Goal: Connect with others: Connect with others

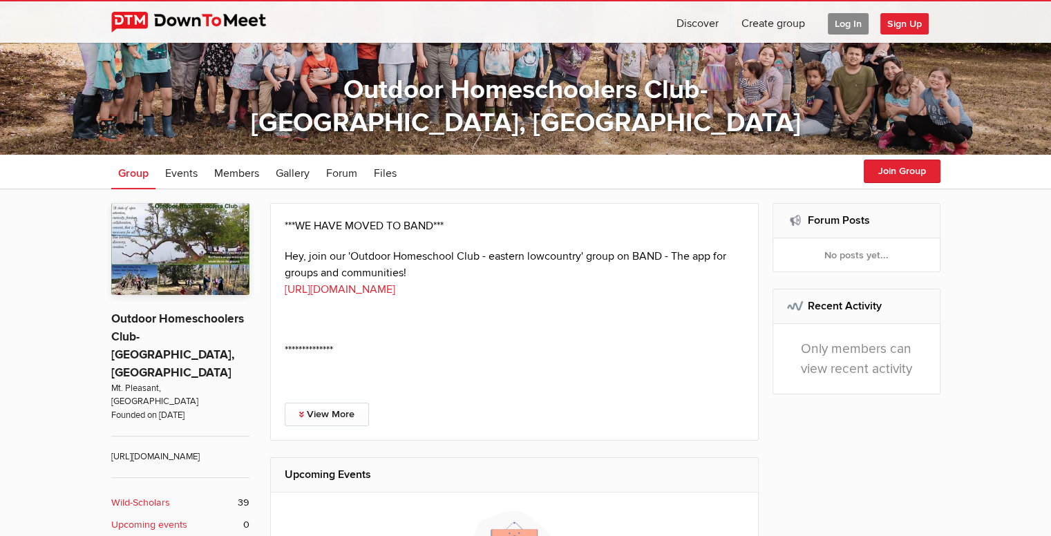
scroll to position [164, 0]
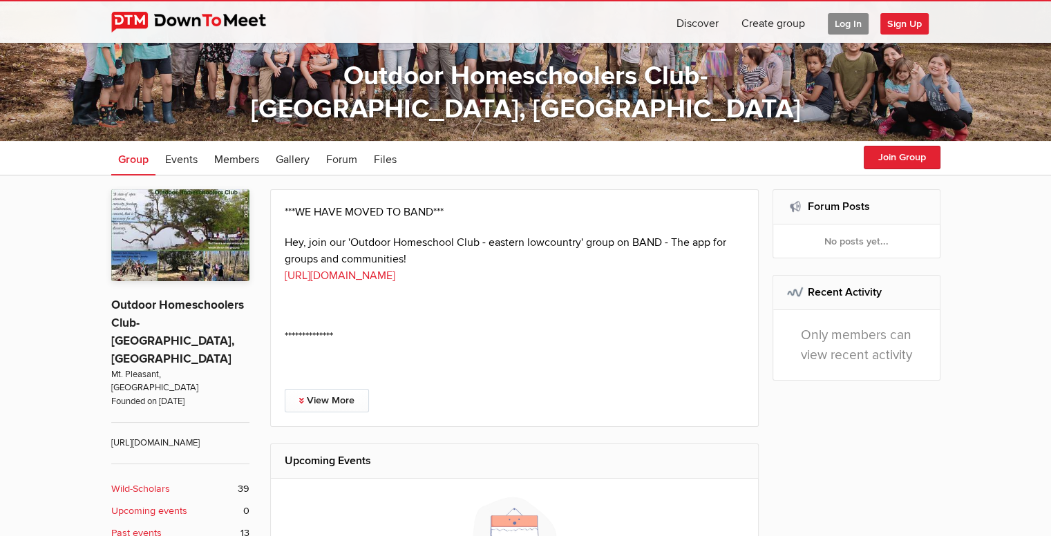
click at [385, 274] on link "https://band.us/n/a6a29932b1x8v" at bounding box center [340, 276] width 111 height 14
click at [316, 401] on link "View More" at bounding box center [327, 400] width 84 height 23
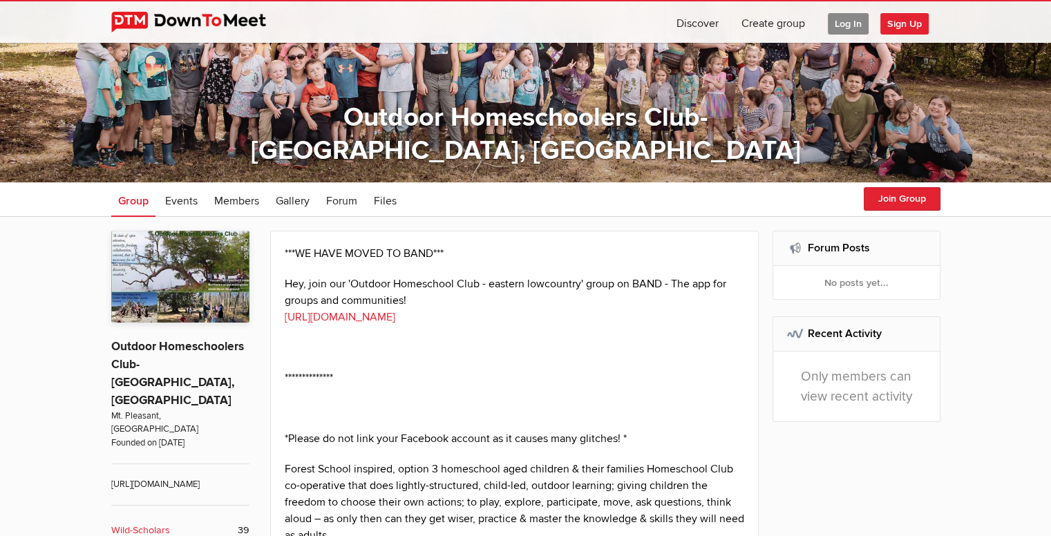
scroll to position [126, 0]
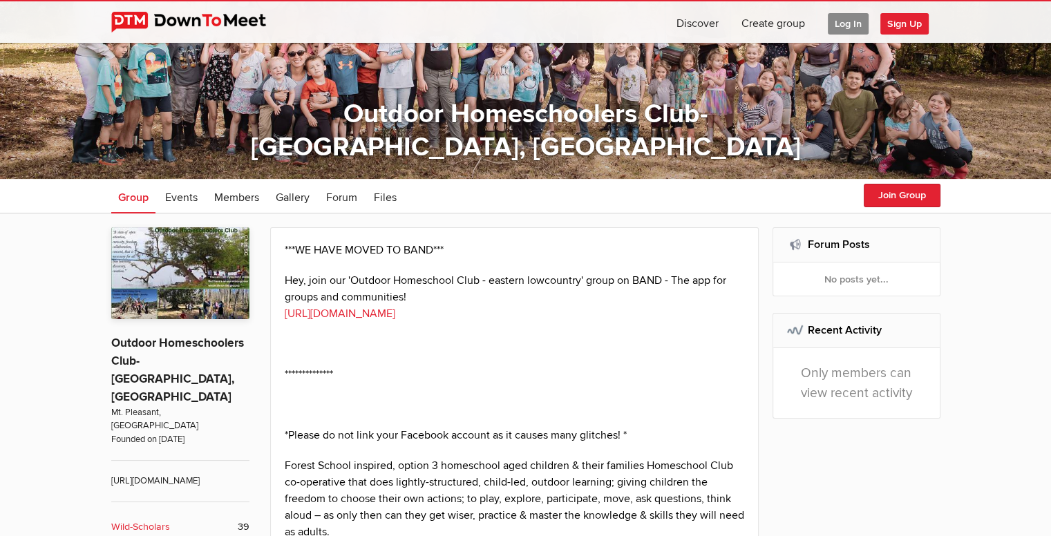
click at [893, 28] on span "Sign Up" at bounding box center [904, 23] width 48 height 21
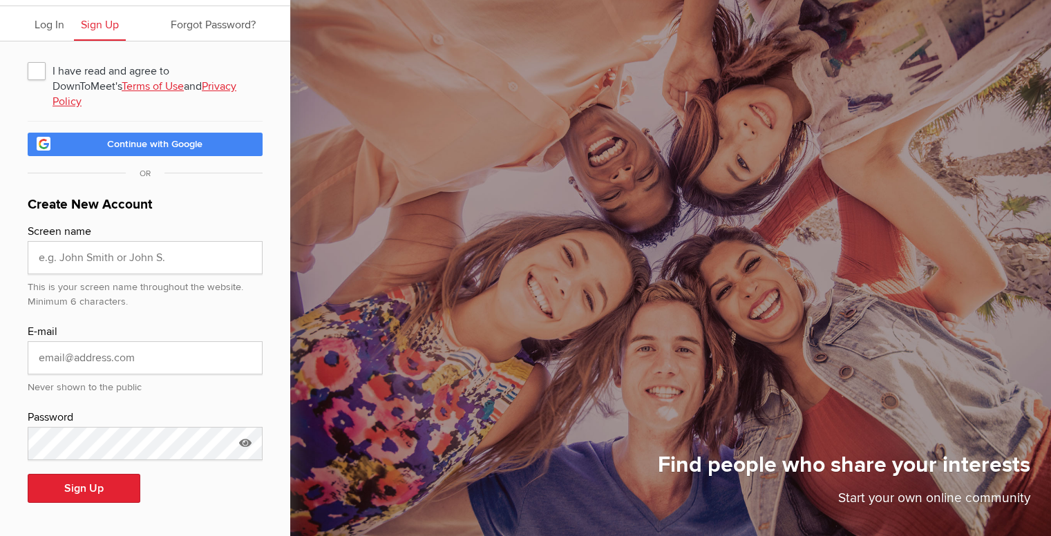
scroll to position [19, 0]
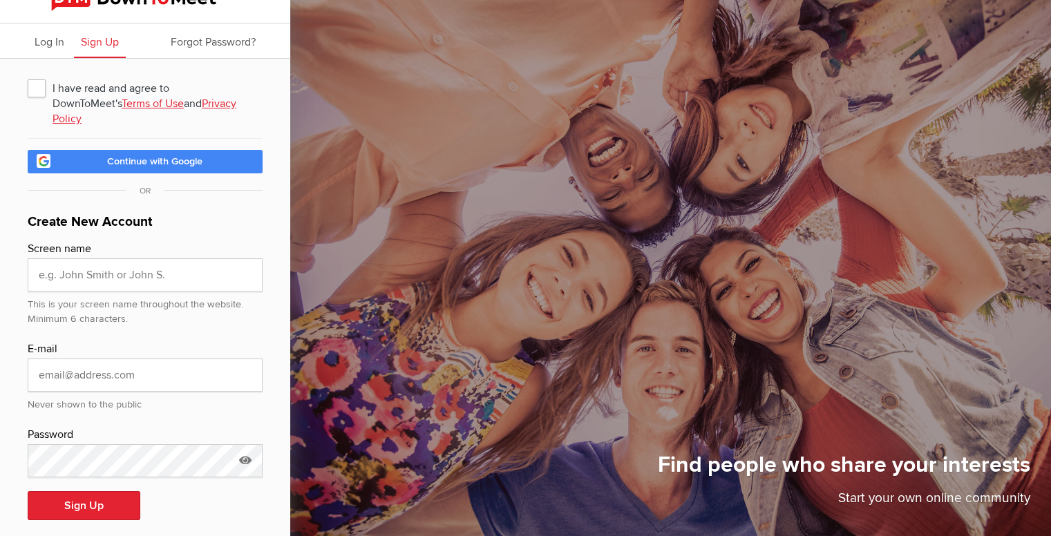
click at [149, 155] on span "Continue with Google" at bounding box center [154, 161] width 95 height 12
click at [36, 84] on span "I have read and agree to DownToMeet's Terms of Use and Privacy Policy" at bounding box center [145, 87] width 235 height 25
click at [28, 75] on input "I have read and agree to DownToMeet's Terms of Use and Privacy Policy" at bounding box center [27, 75] width 1 height 1
checkbox input "true"
click at [199, 182] on div "OR" at bounding box center [145, 190] width 235 height 17
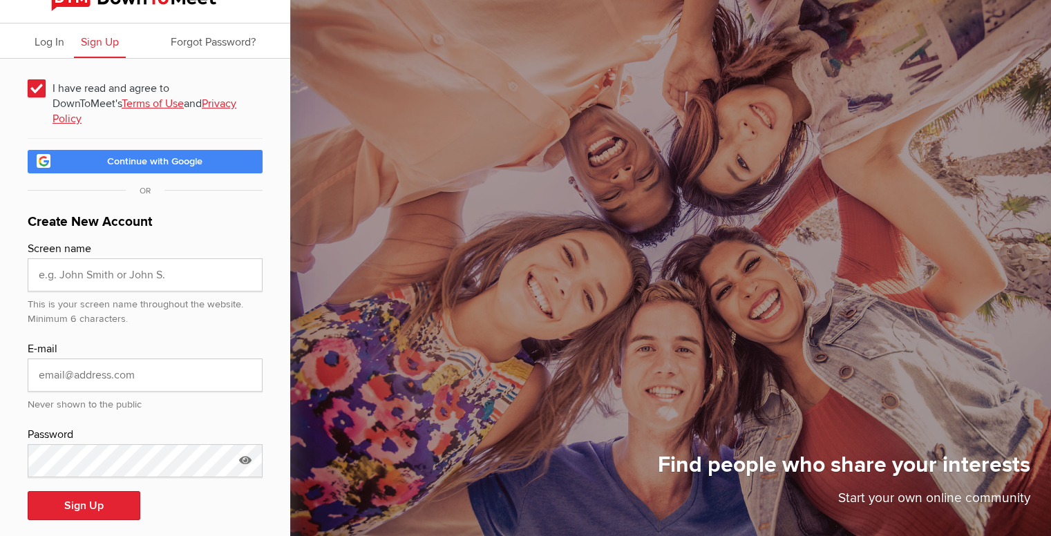
click at [179, 155] on link "Continue with Google" at bounding box center [145, 161] width 235 height 23
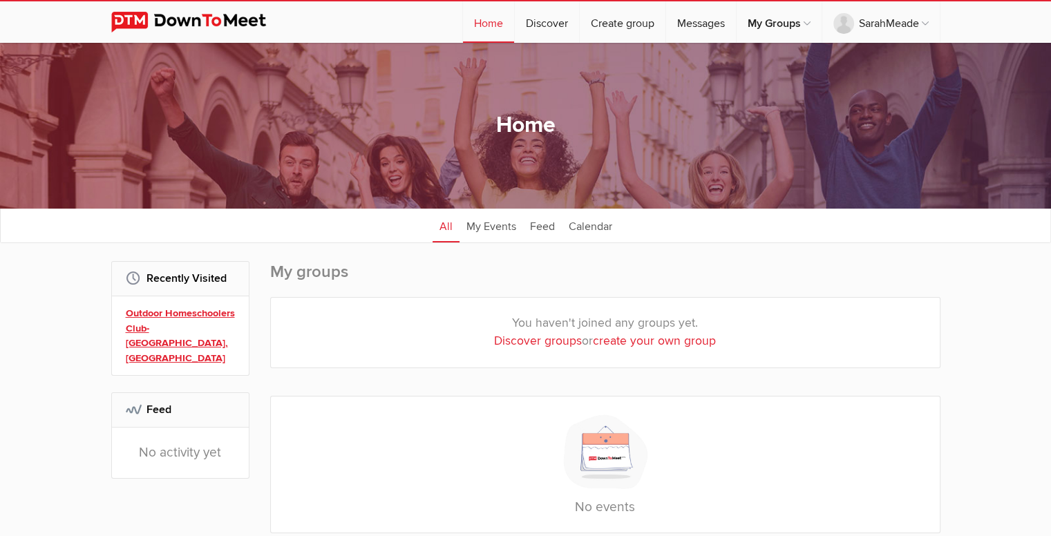
click at [178, 324] on link "Outdoor Homeschoolers Club- [GEOGRAPHIC_DATA], [GEOGRAPHIC_DATA]" at bounding box center [182, 335] width 113 height 59
click at [188, 312] on link "Outdoor Homeschoolers Club- [GEOGRAPHIC_DATA], [GEOGRAPHIC_DATA]" at bounding box center [182, 335] width 113 height 59
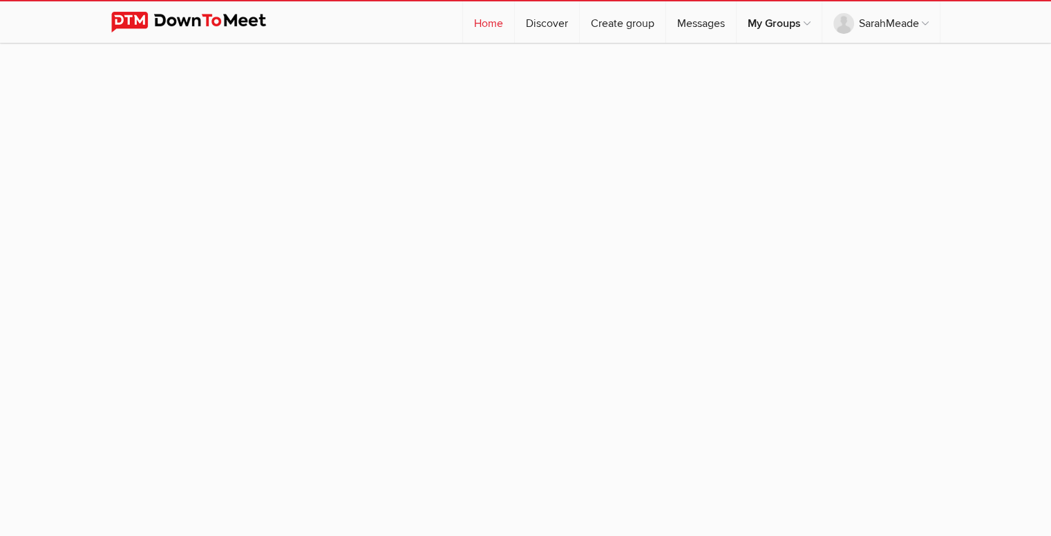
click at [495, 17] on link "Home" at bounding box center [488, 21] width 51 height 41
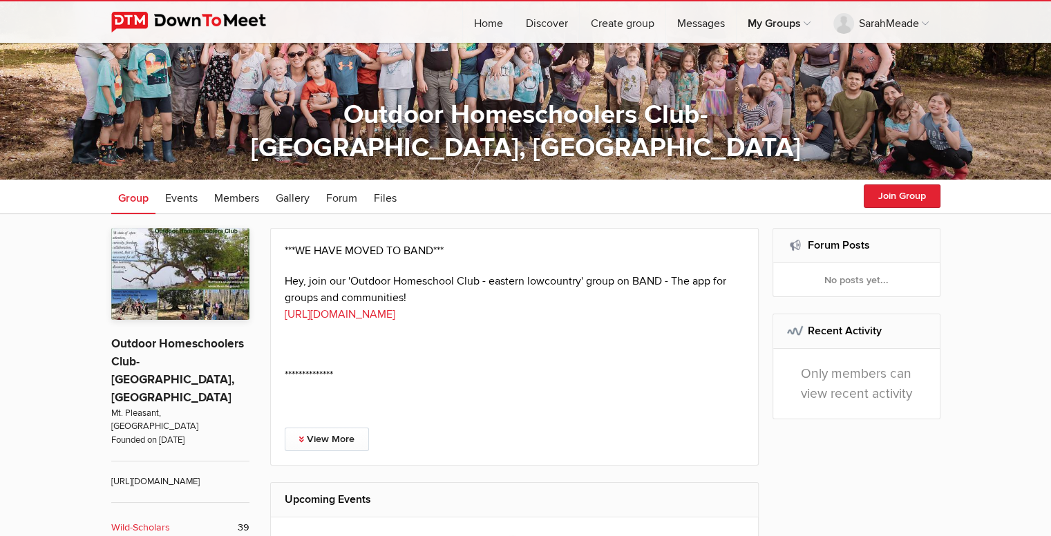
scroll to position [133, 0]
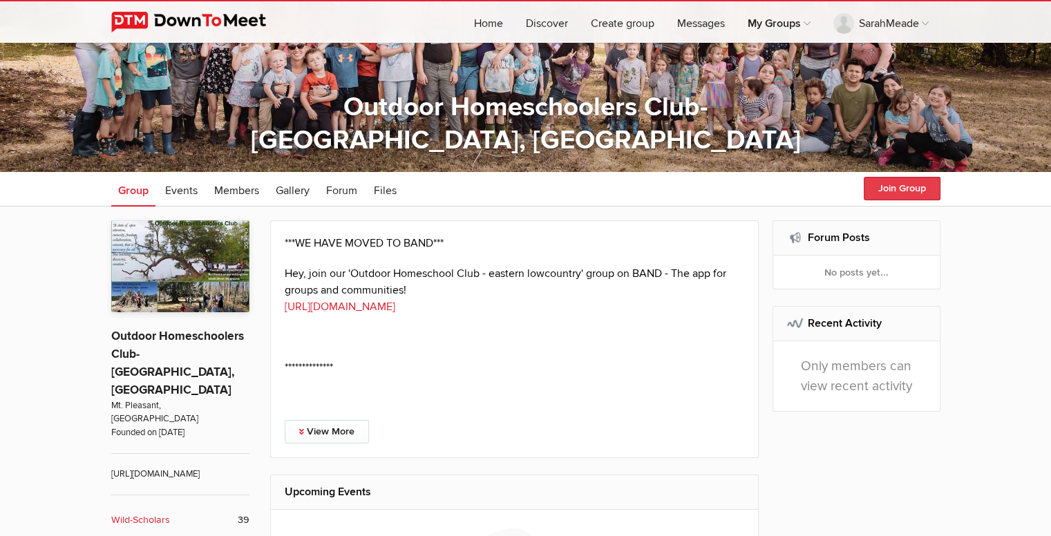
click at [911, 192] on button "Join Group" at bounding box center [902, 188] width 77 height 23
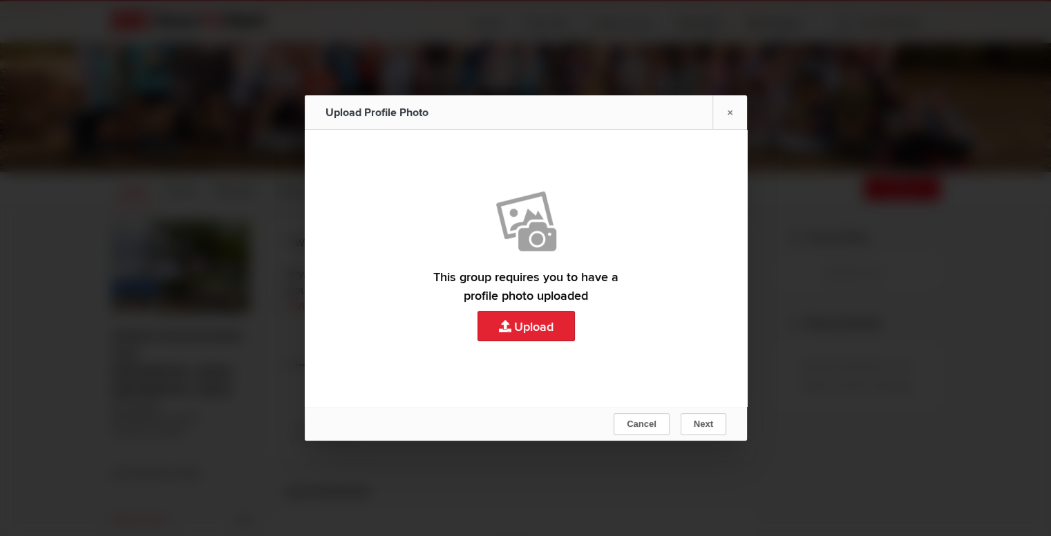
click at [519, 337] on link "Upload" at bounding box center [526, 268] width 442 height 276
type input "C:\fakepath\folly.jpg"
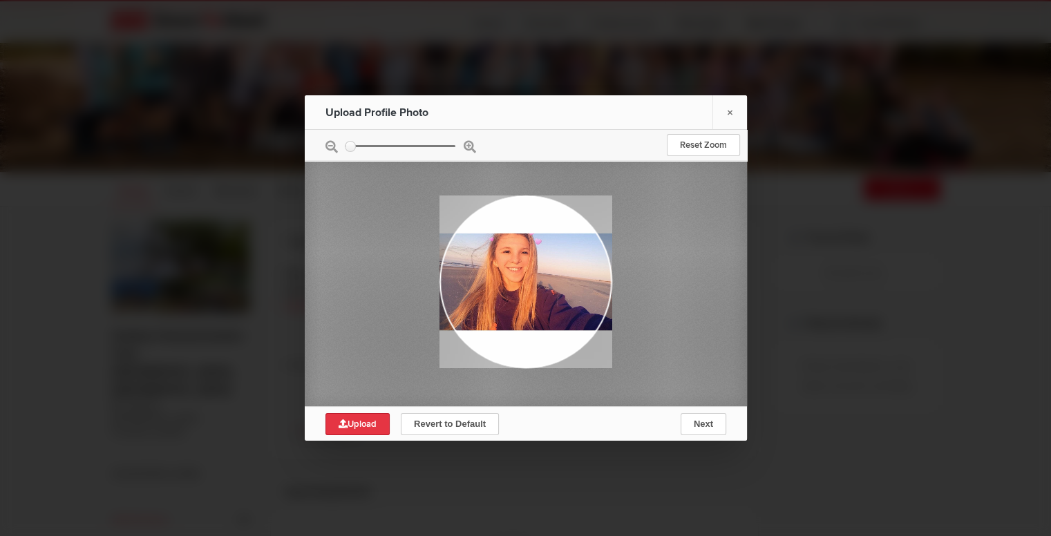
click at [367, 422] on span "Upload" at bounding box center [358, 424] width 38 height 11
click at [713, 424] on button "Next" at bounding box center [703, 424] width 46 height 22
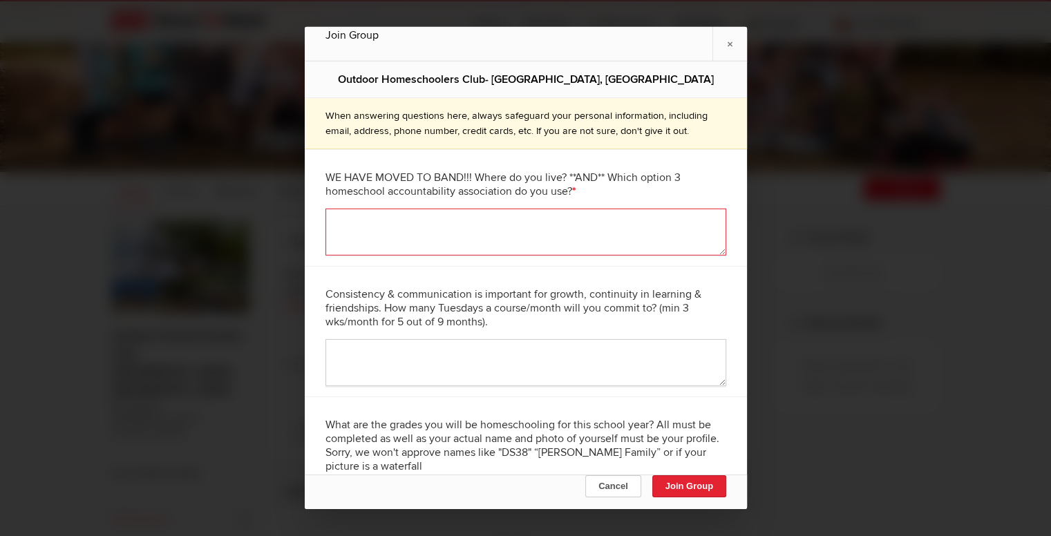
click at [562, 231] on textarea at bounding box center [525, 232] width 401 height 47
type textarea "We live in [GEOGRAPHIC_DATA], right of exit 199. We are with GLOW accountabilit…"
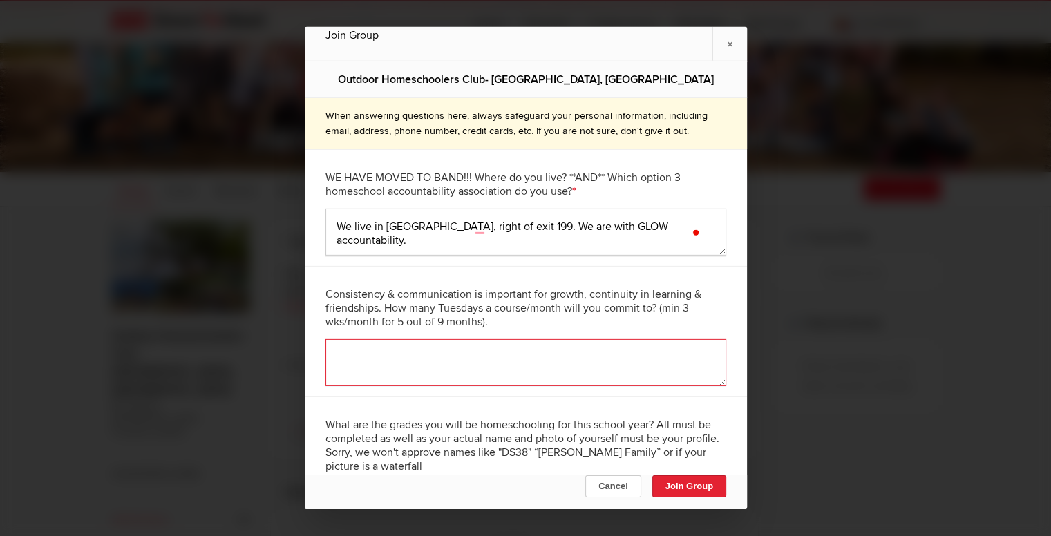
click at [542, 354] on textarea at bounding box center [525, 362] width 401 height 47
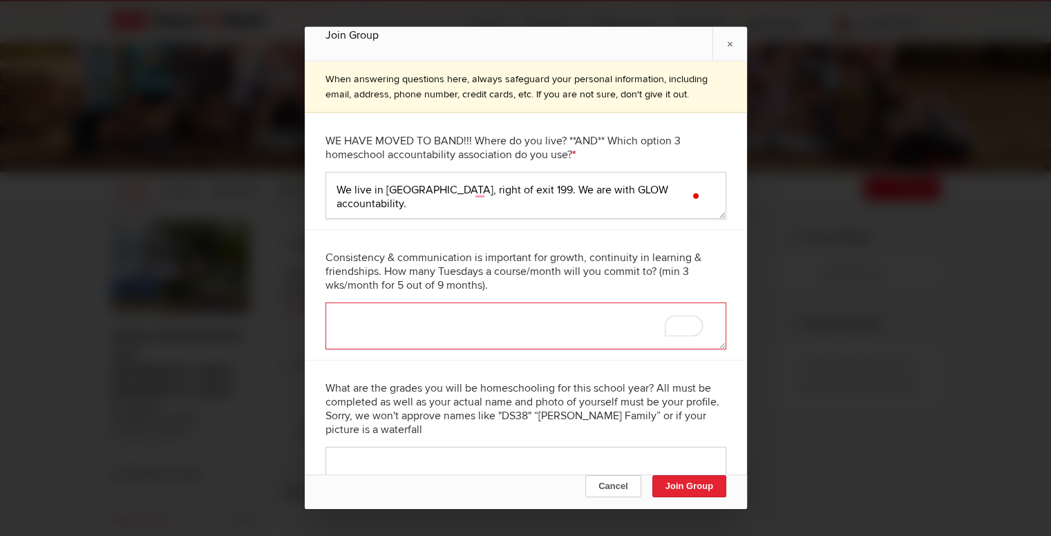
click at [474, 328] on textarea "To enrich screen reader interactions, please activate Accessibility in Grammarl…" at bounding box center [525, 326] width 401 height 47
click at [522, 324] on textarea "To enrich screen reader interactions, please activate Accessibility in Grammarl…" at bounding box center [525, 326] width 401 height 47
click at [560, 331] on textarea "To enrich screen reader interactions, please activate Accessibility in Grammarl…" at bounding box center [525, 326] width 401 height 47
type textarea "I"
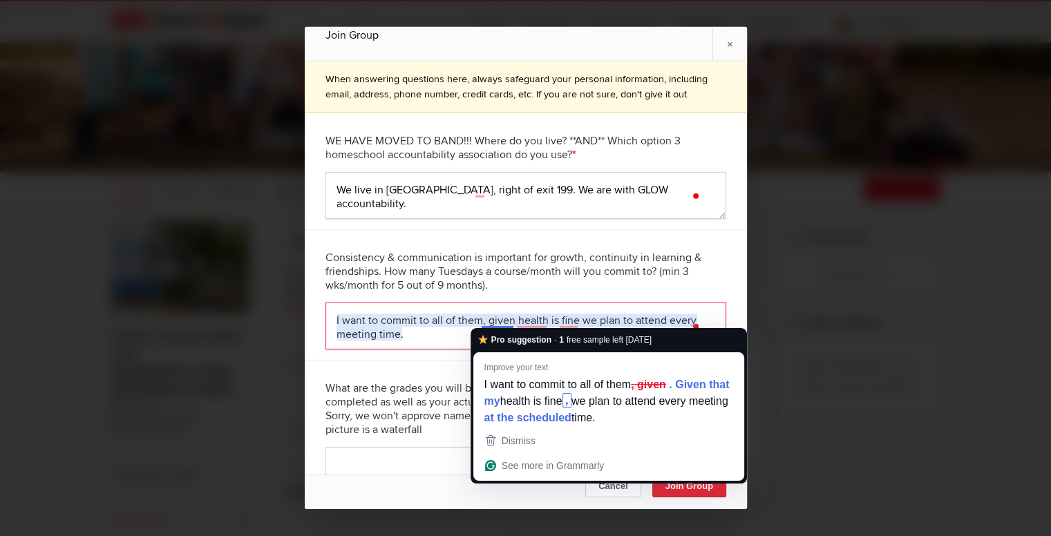
click at [441, 334] on textarea "I want to commit to all of them, given health is fine we plan to attend every m…" at bounding box center [525, 326] width 401 height 47
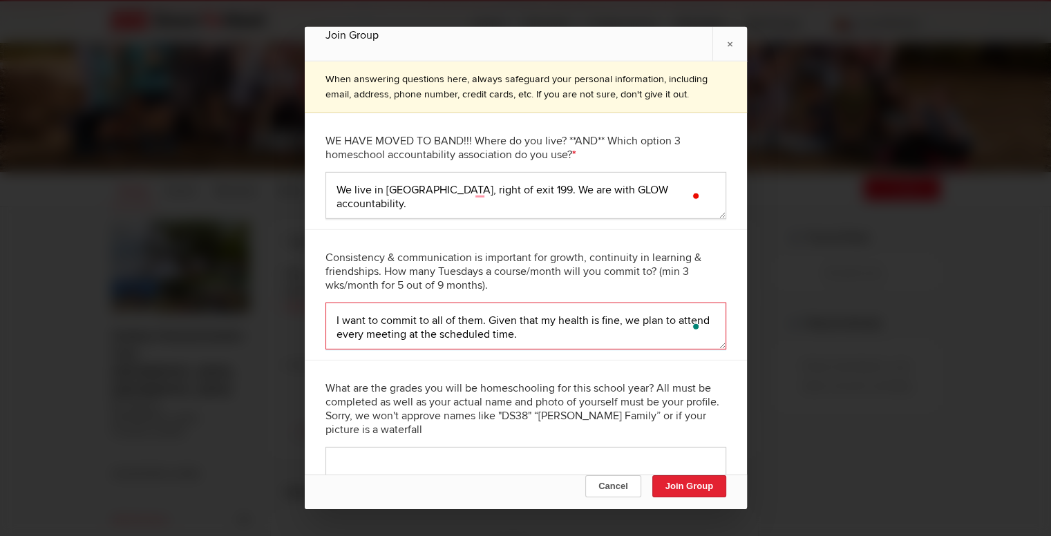
click at [549, 319] on textarea "I want to commit to all of them. Given that my health is fine, we plan to atten…" at bounding box center [525, 326] width 401 height 47
click at [572, 336] on textarea "I want to commit to all of them. Given that our health is fine, we plan to atte…" at bounding box center [525, 326] width 401 height 47
drag, startPoint x: 619, startPoint y: 337, endPoint x: 439, endPoint y: 339, distance: 179.6
click at [439, 339] on textarea "I want to commit to all of them. Given that our health is fine, we plan to atte…" at bounding box center [525, 326] width 401 height 47
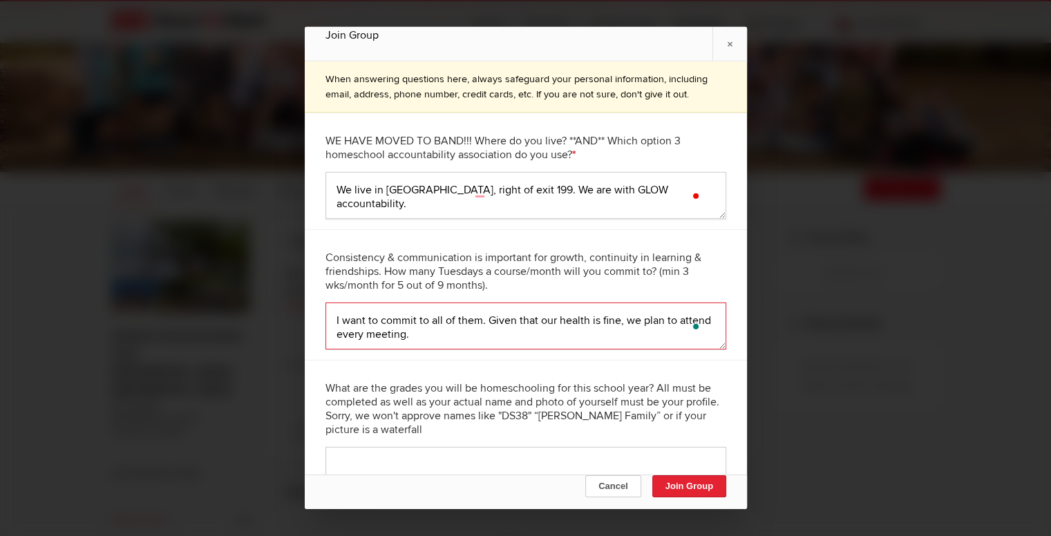
type textarea "I want to commit to all of them. Given that our health is fine, we plan to atte…"
click at [476, 360] on div "What are the grades you will be homeschooling for this school year? All must be…" at bounding box center [526, 432] width 442 height 144
click at [495, 218] on div "WE HAVE MOVED TO BAND!!! Where do you live? **AND** Which option 3 homeschool a…" at bounding box center [526, 171] width 442 height 117
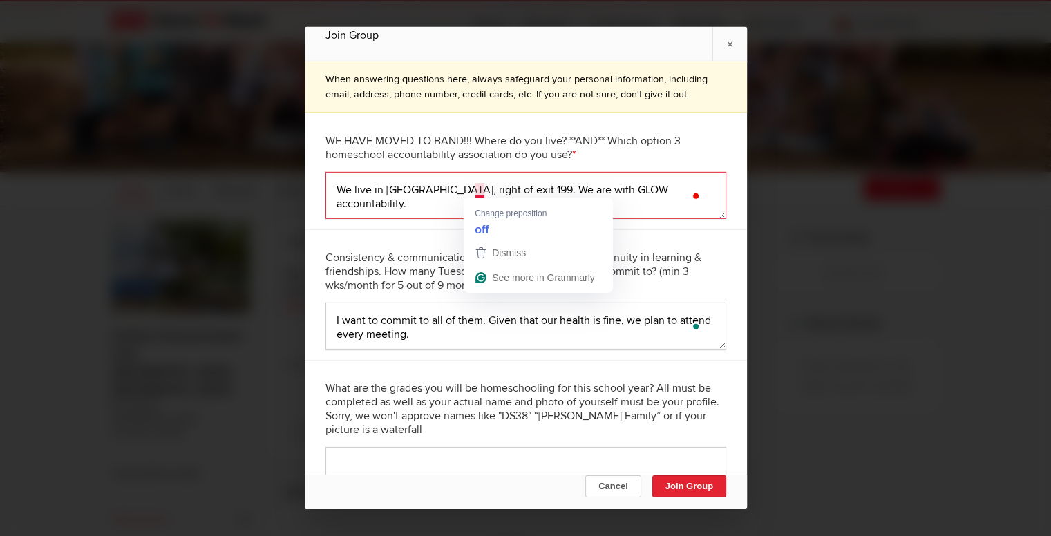
click at [482, 191] on textarea "We live in [GEOGRAPHIC_DATA], right of exit 199. We are with GLOW accountabilit…" at bounding box center [525, 195] width 401 height 47
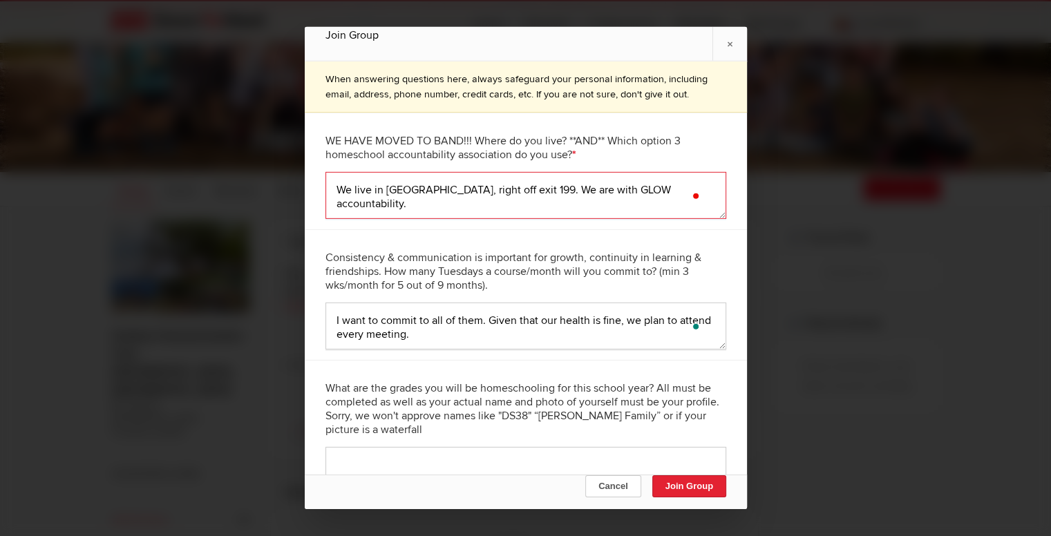
type textarea "We live in [GEOGRAPHIC_DATA], right off exit 199. We are with GLOW accountabili…"
click at [547, 220] on div "WE HAVE MOVED TO BAND!!! Where do you live? **AND** Which option 3 homeschool a…" at bounding box center [526, 171] width 442 height 117
click at [481, 457] on textarea at bounding box center [525, 470] width 401 height 47
type textarea "1"
type textarea "1st grade"
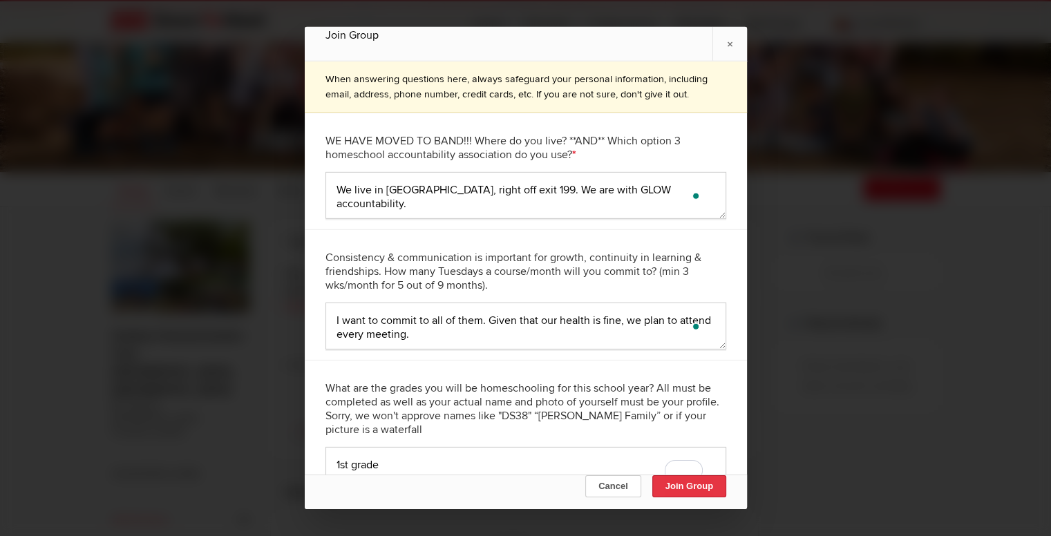
click at [696, 486] on button "Join Group" at bounding box center [689, 486] width 74 height 22
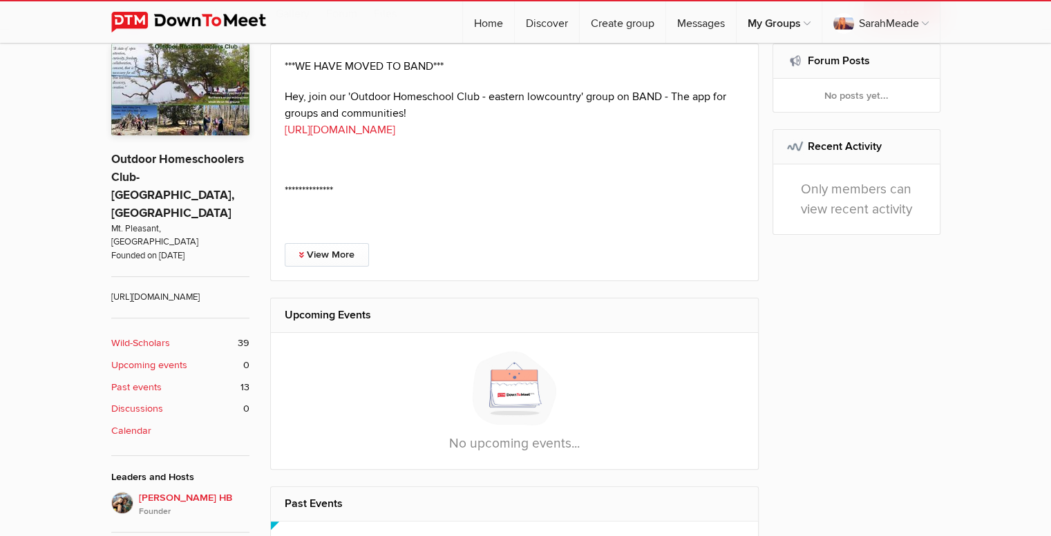
scroll to position [316, 0]
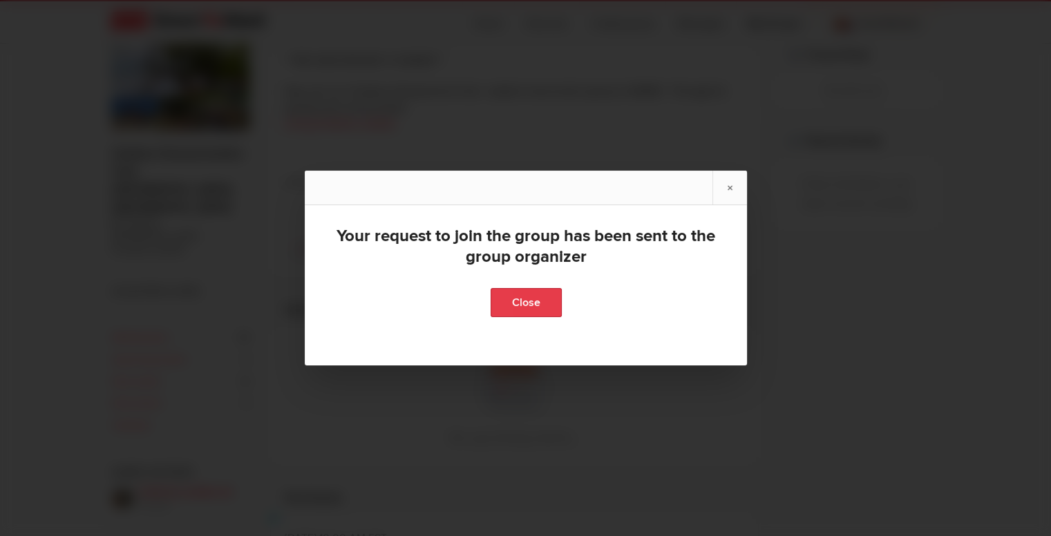
click at [506, 307] on link "Close" at bounding box center [525, 302] width 71 height 29
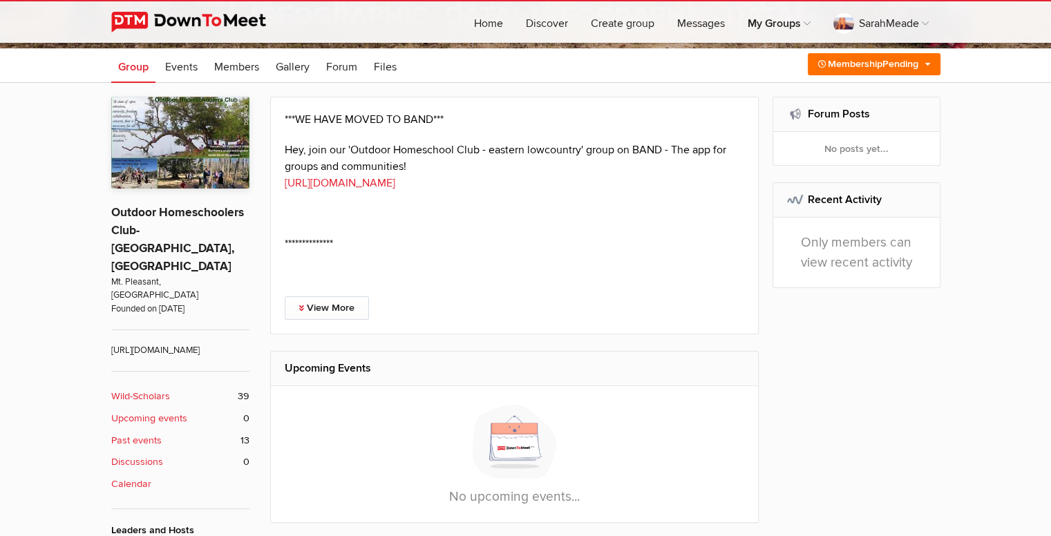
scroll to position [249, 0]
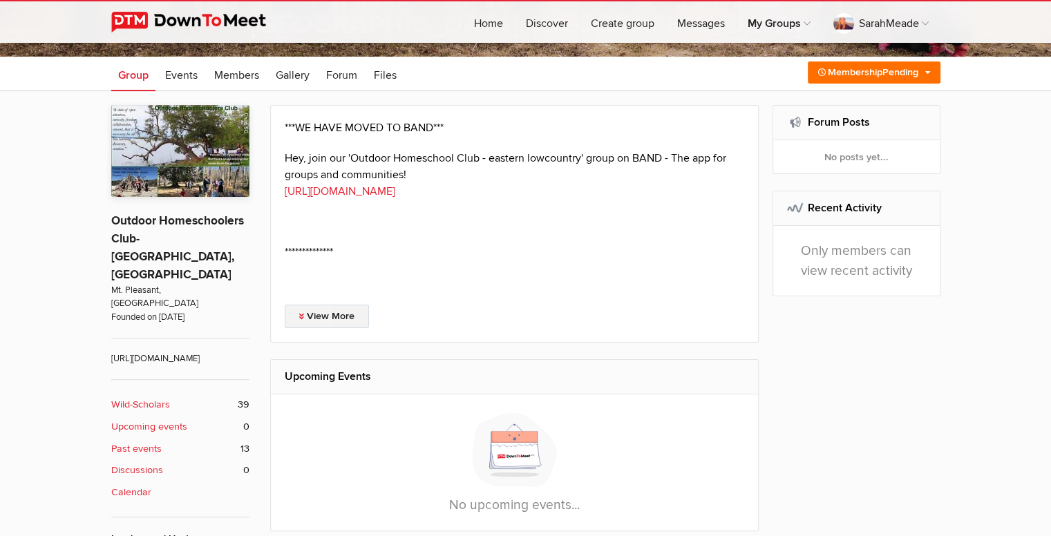
click at [341, 321] on link "View More" at bounding box center [327, 316] width 84 height 23
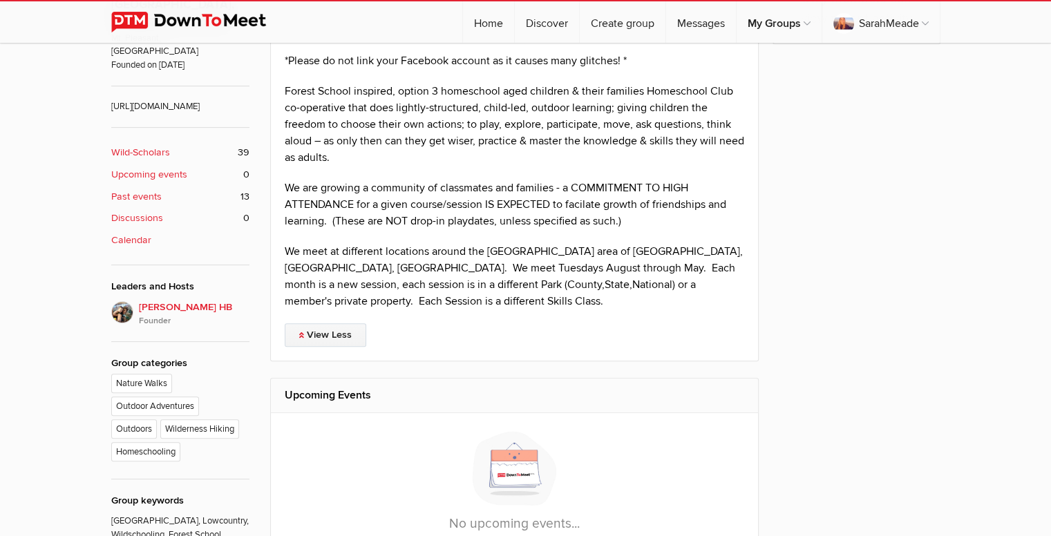
scroll to position [506, 0]
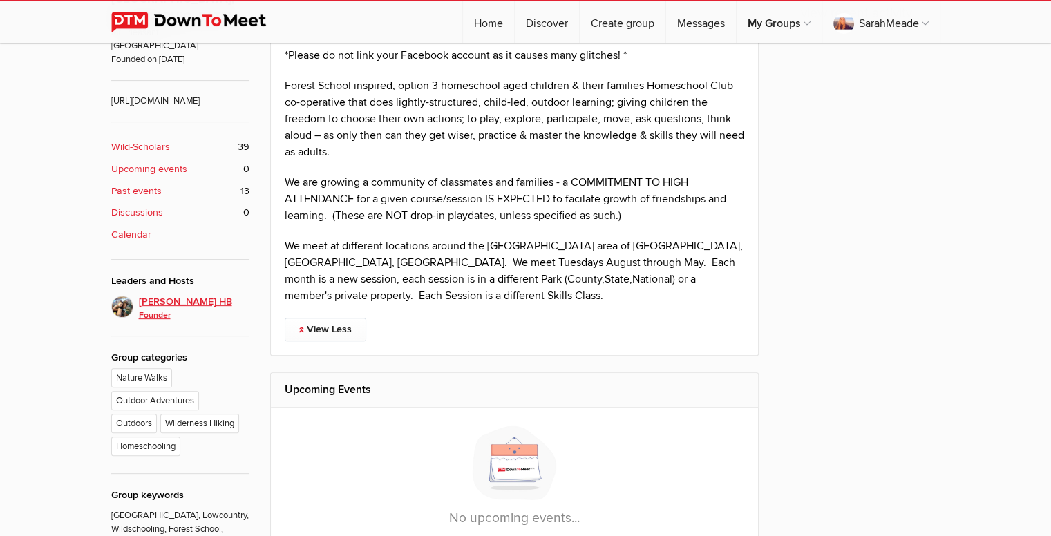
click at [182, 294] on span "[PERSON_NAME] HB Founder" at bounding box center [194, 308] width 111 height 28
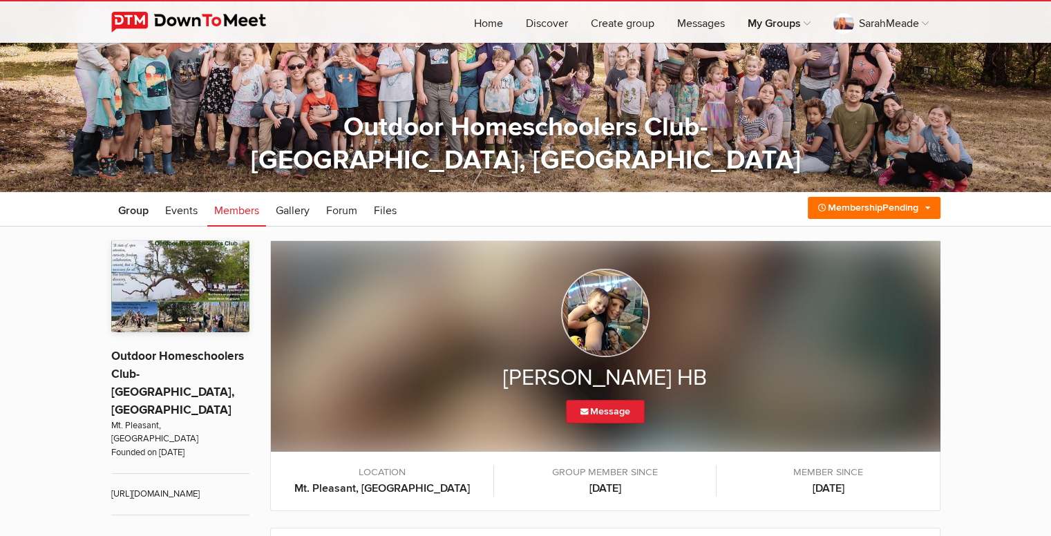
scroll to position [109, 0]
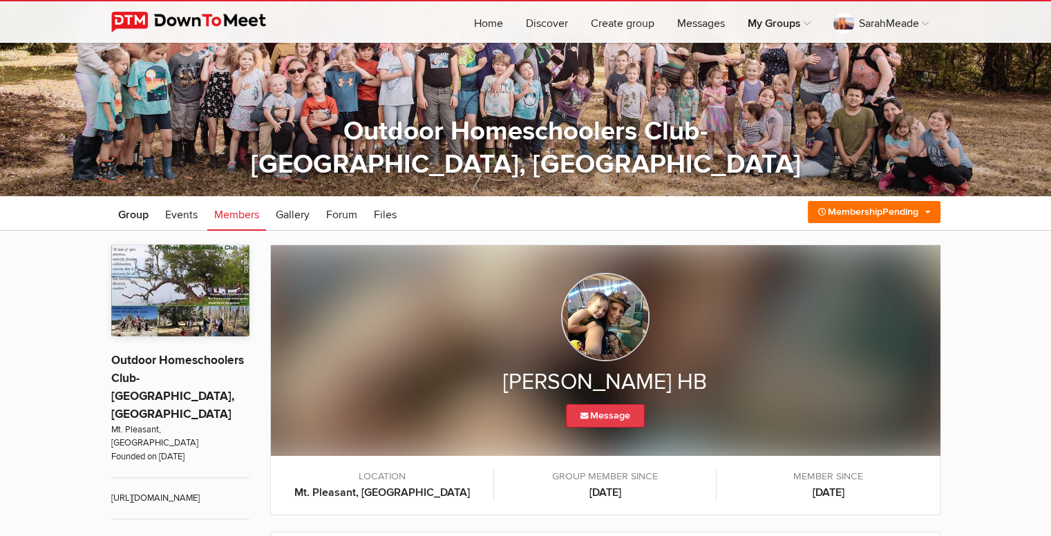
click at [602, 426] on link "Message" at bounding box center [605, 415] width 79 height 23
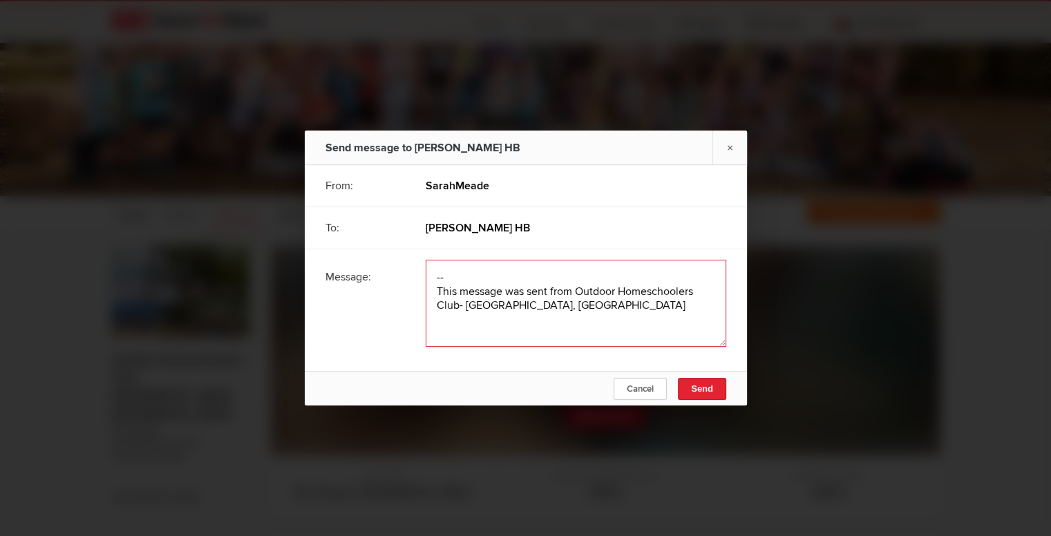
click at [488, 284] on textarea at bounding box center [576, 303] width 301 height 87
click at [461, 275] on textarea "To enrich screen reader interactions, please activate Accessibility in Grammarl…" at bounding box center [576, 303] width 301 height 87
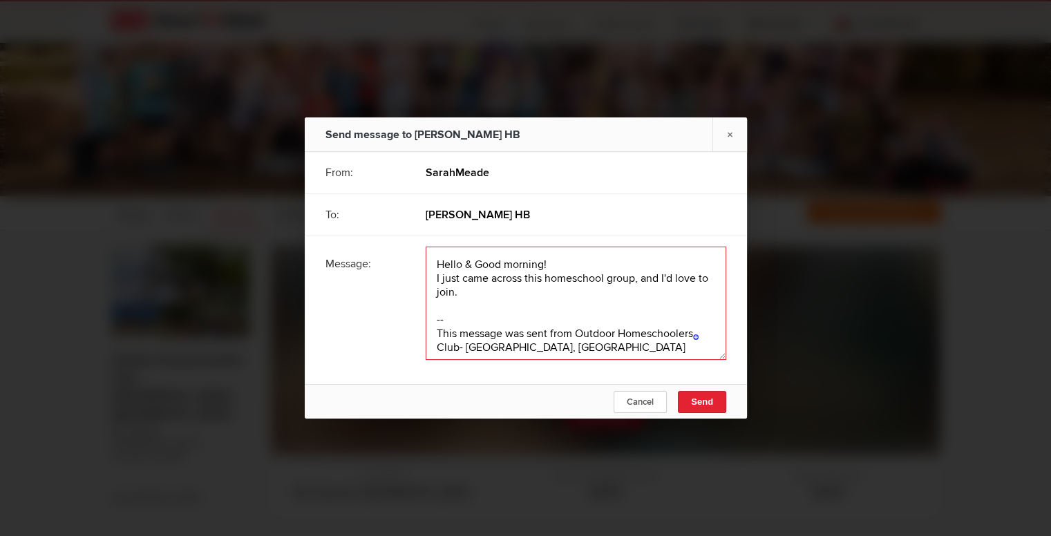
click at [621, 285] on textarea "To enrich screen reader interactions, please activate Accessibility in Grammarl…" at bounding box center [576, 303] width 301 height 113
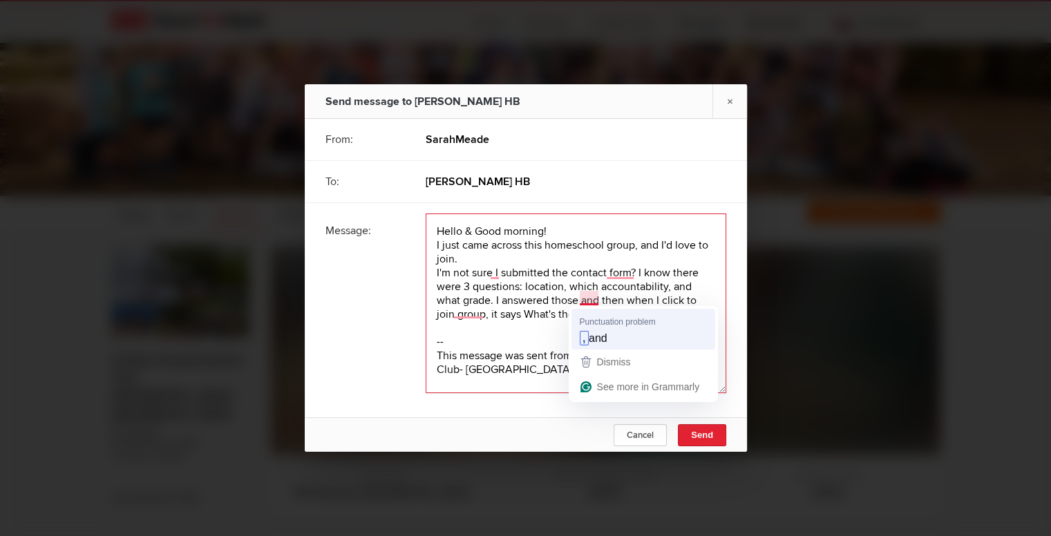
type textarea "Hello & Good morning! I just came across this homeschool group, and I'd love to…"
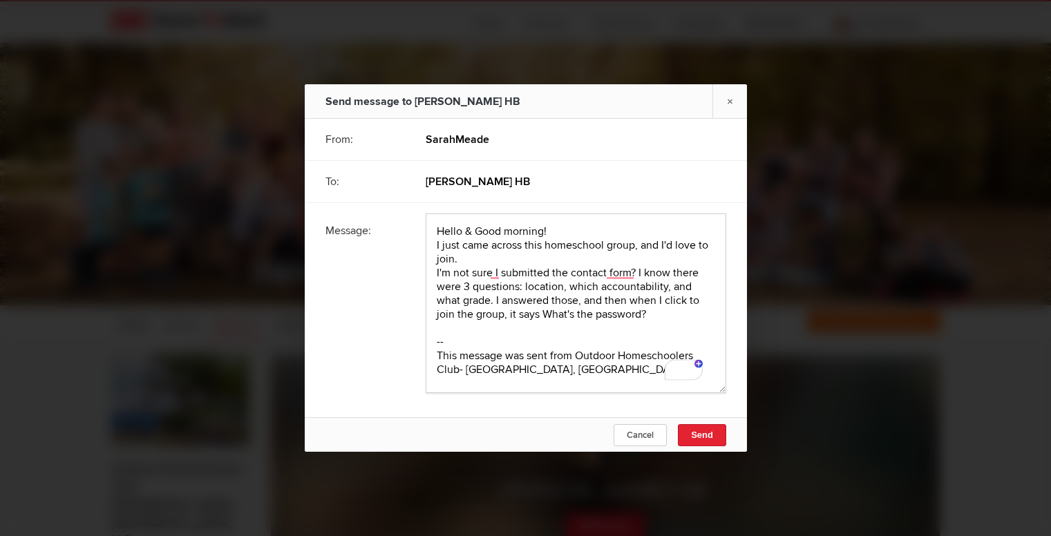
scroll to position [109, 0]
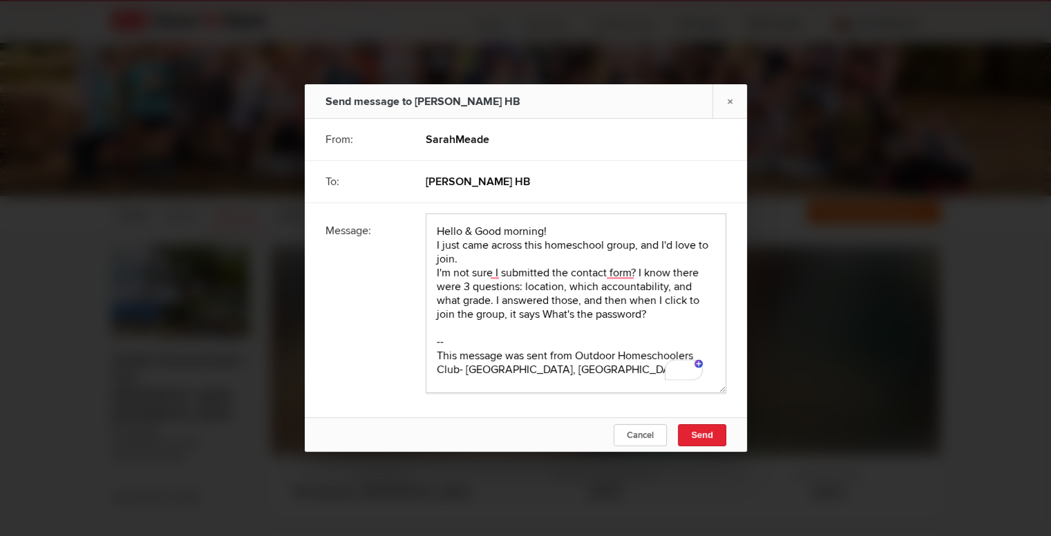
click at [666, 312] on textarea "To enrich screen reader interactions, please activate Accessibility in Grammarl…" at bounding box center [576, 303] width 301 height 180
click at [677, 309] on textarea "To enrich screen reader interactions, please activate Accessibility in Grammarl…" at bounding box center [576, 303] width 301 height 180
type textarea "Hello & Good morning! I just came across this homeschool group, and I'd love to…"
click at [702, 433] on span "Send" at bounding box center [702, 435] width 22 height 10
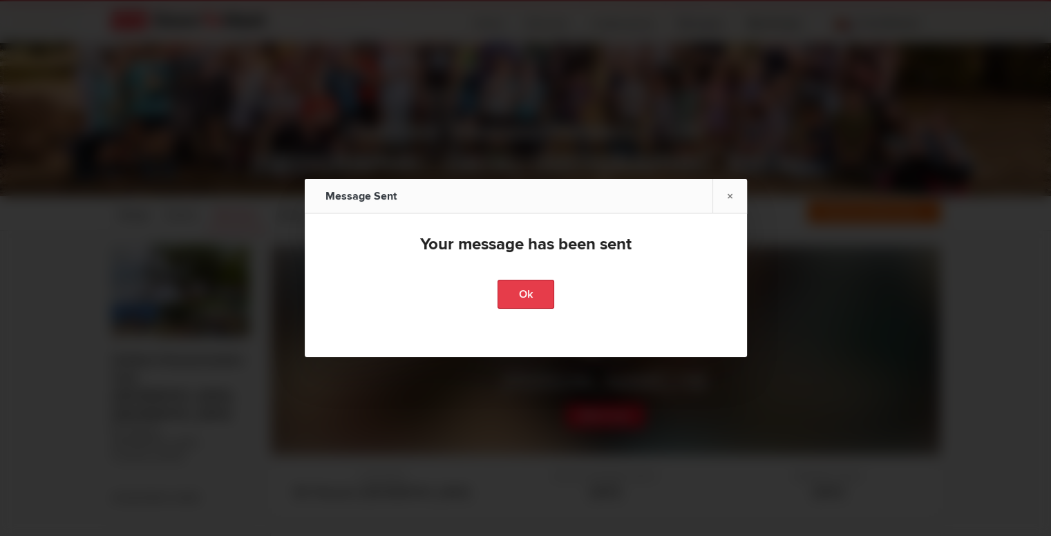
click at [528, 281] on link "Ok" at bounding box center [525, 294] width 57 height 29
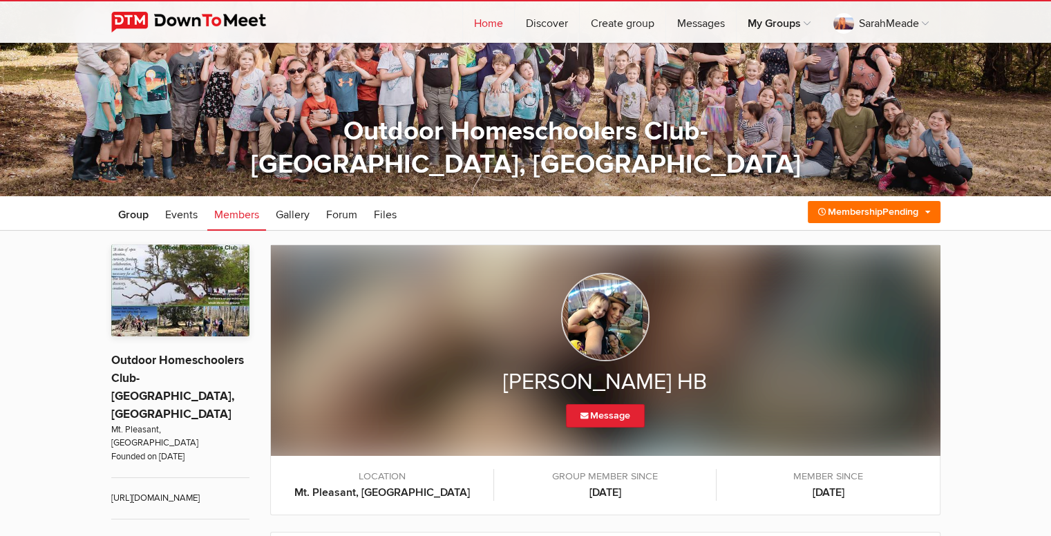
click at [500, 28] on link "Home" at bounding box center [488, 21] width 51 height 41
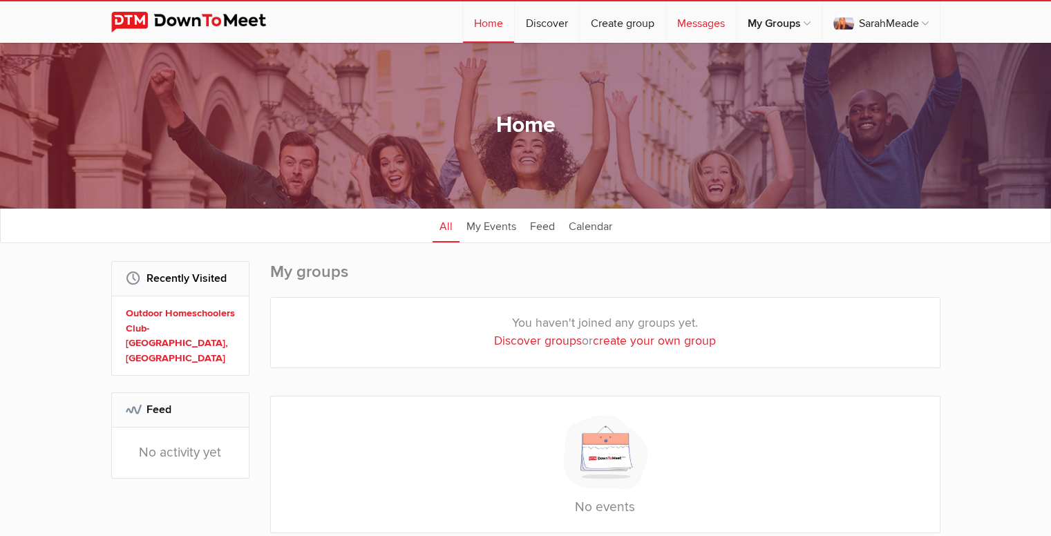
click at [691, 26] on link "Messages" at bounding box center [701, 21] width 70 height 41
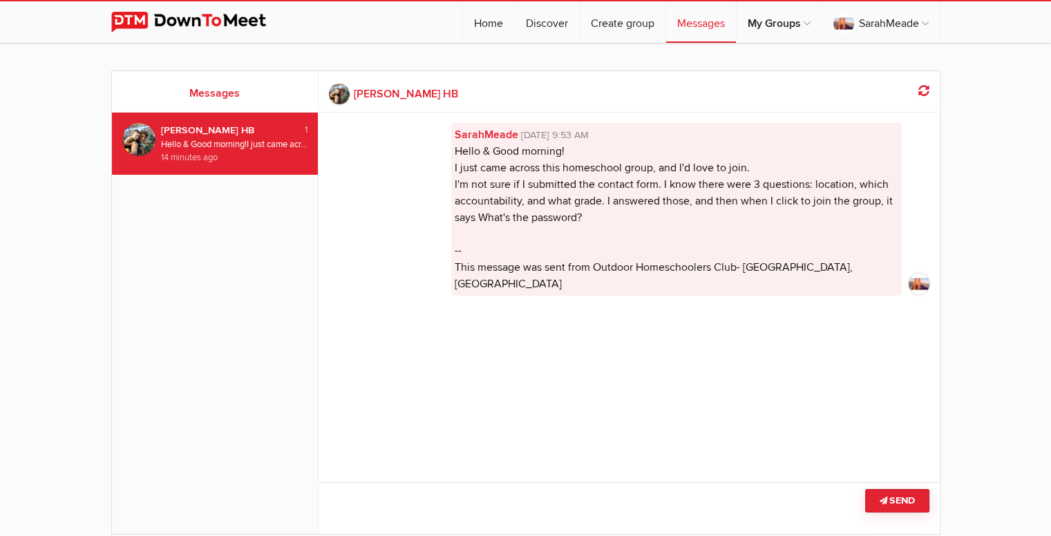
click at [267, 146] on div "Hello & Good morning! I just came across this homeschool group, and I'd love to…" at bounding box center [234, 144] width 147 height 13
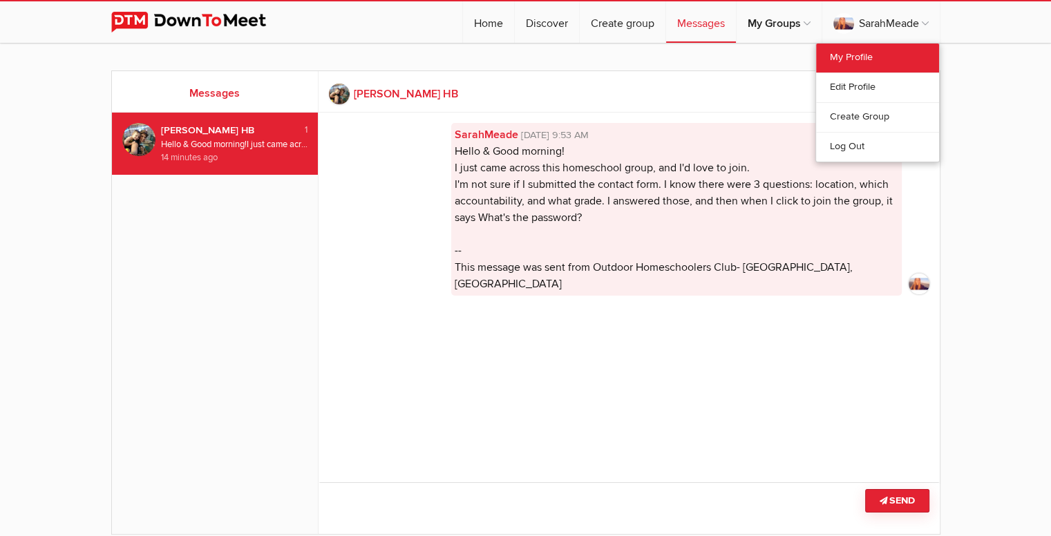
click at [886, 52] on link "My Profile" at bounding box center [877, 58] width 123 height 29
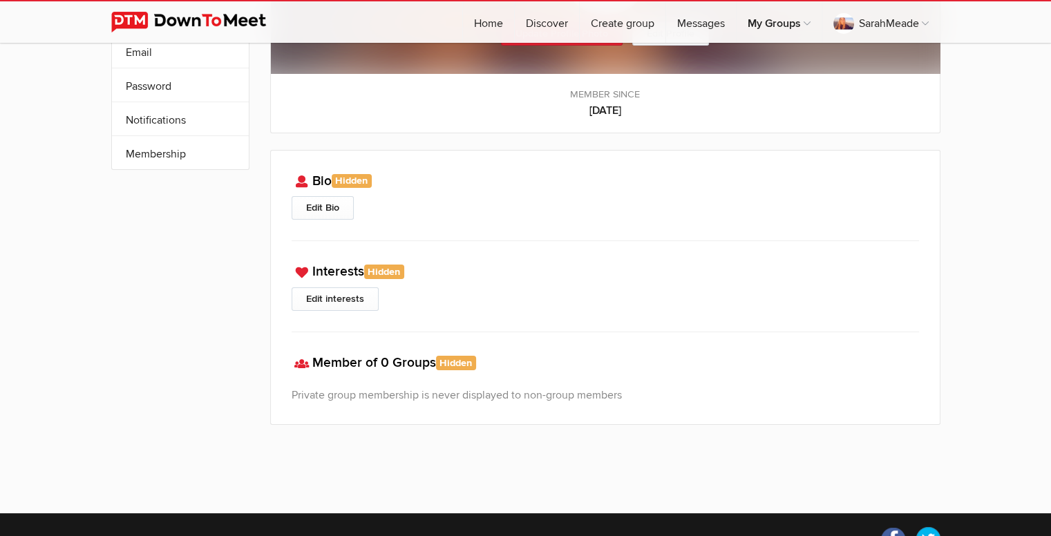
scroll to position [195, 0]
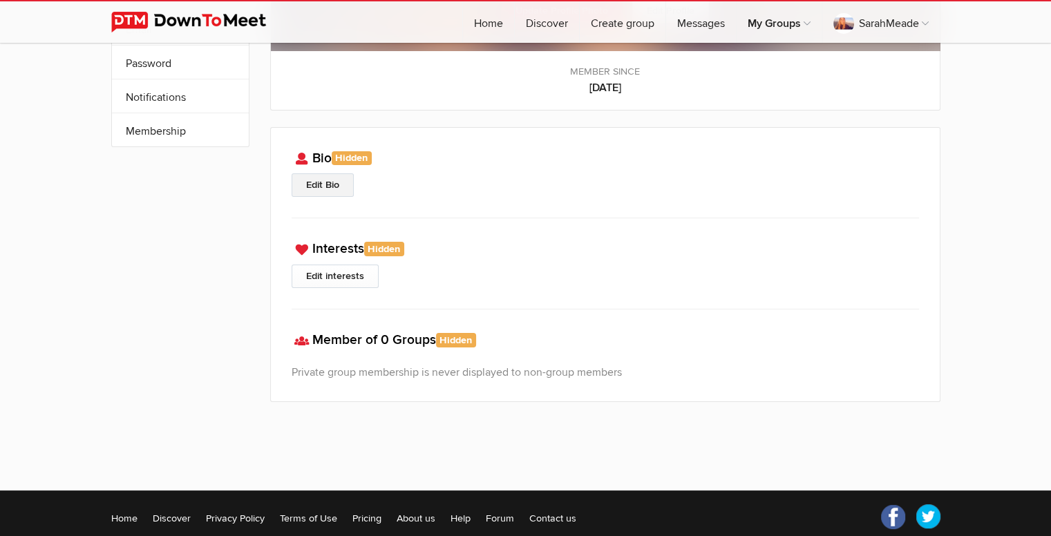
click at [334, 189] on link "Edit Bio" at bounding box center [323, 184] width 62 height 23
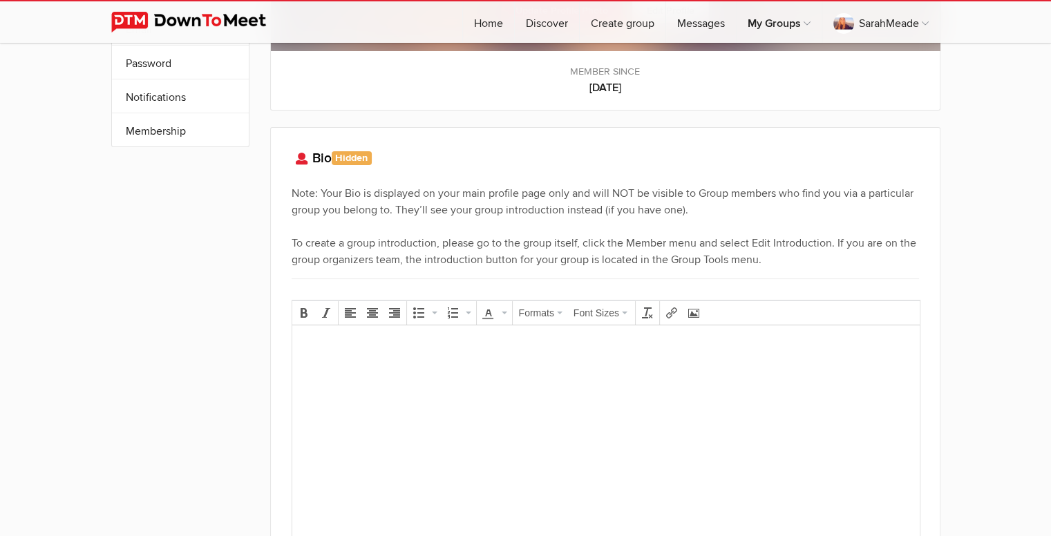
scroll to position [0, 0]
click at [1027, 222] on div "My Profile Edit Profile More Privacy Interests Email Password Notifications Sub…" at bounding box center [525, 375] width 1051 height 1054
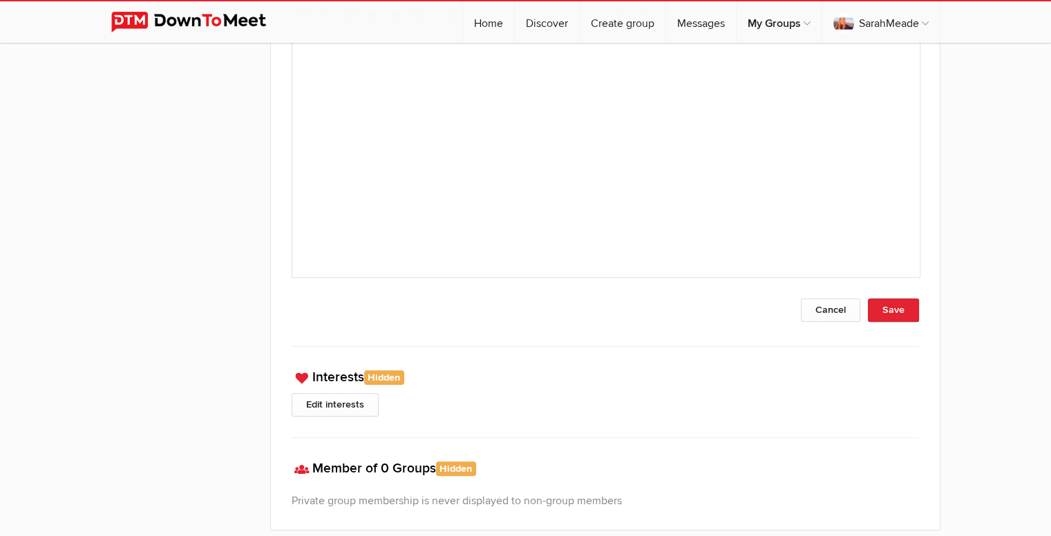
scroll to position [495, 0]
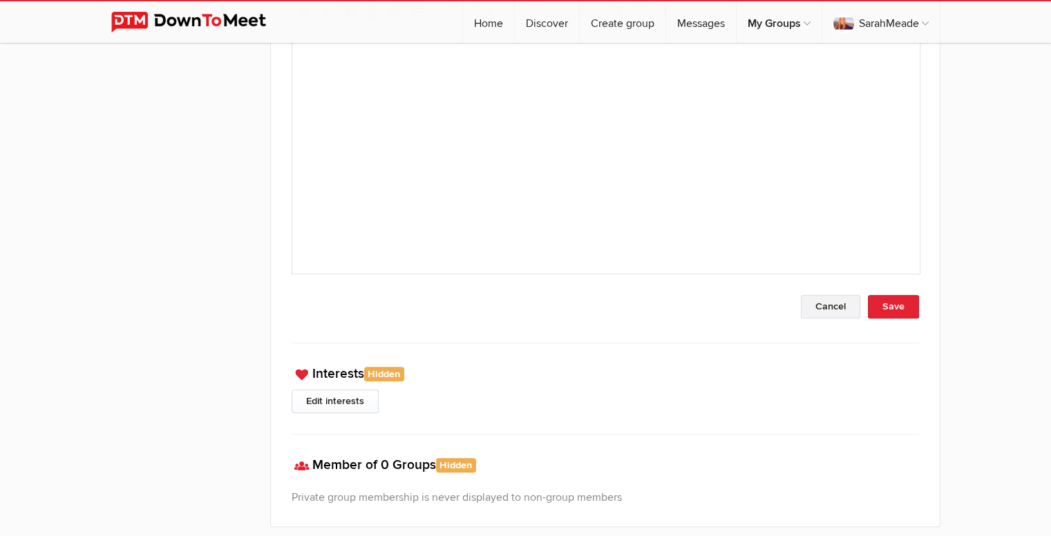
click at [826, 303] on button "Cancel" at bounding box center [830, 306] width 59 height 23
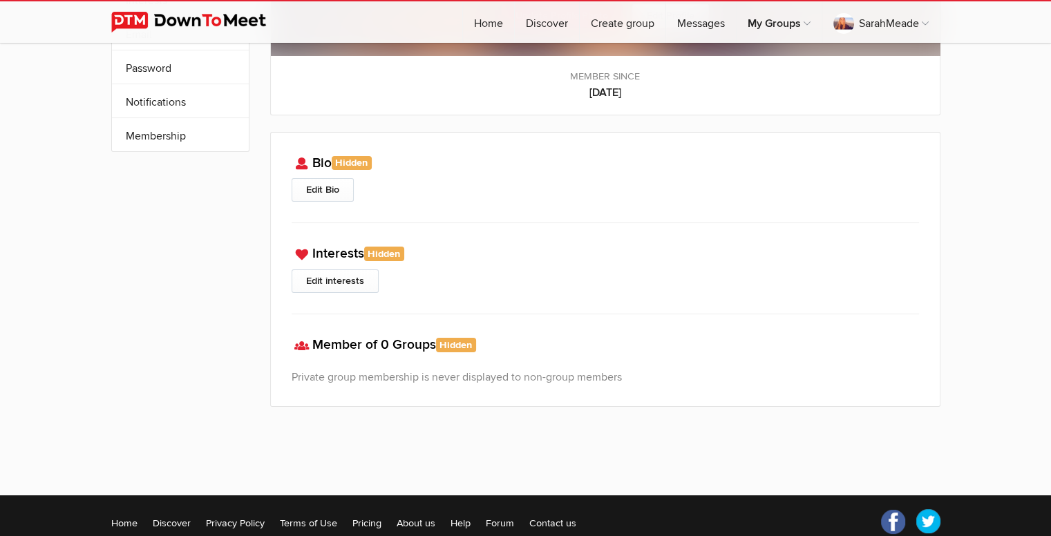
scroll to position [189, 0]
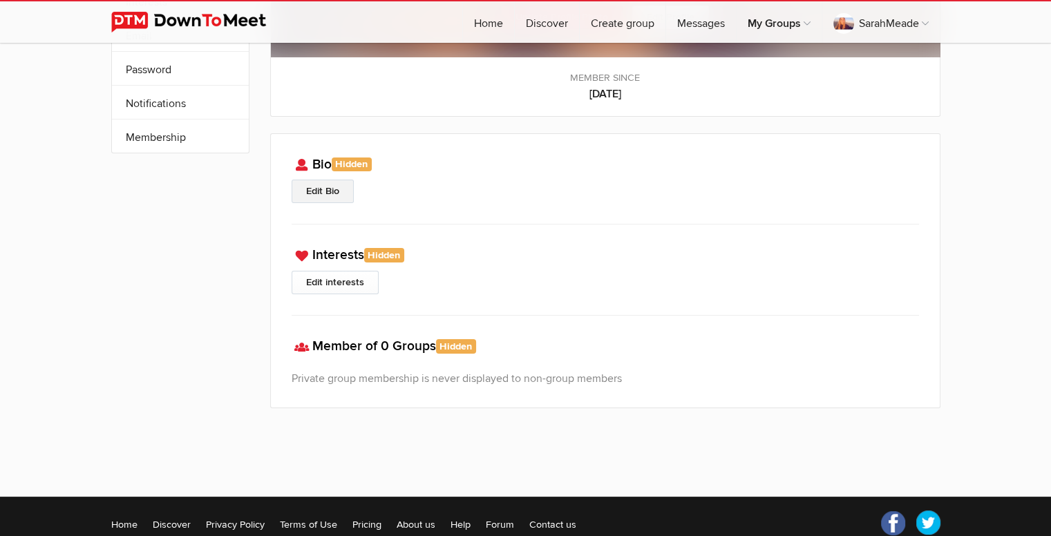
click at [332, 193] on link "Edit Bio" at bounding box center [323, 191] width 62 height 23
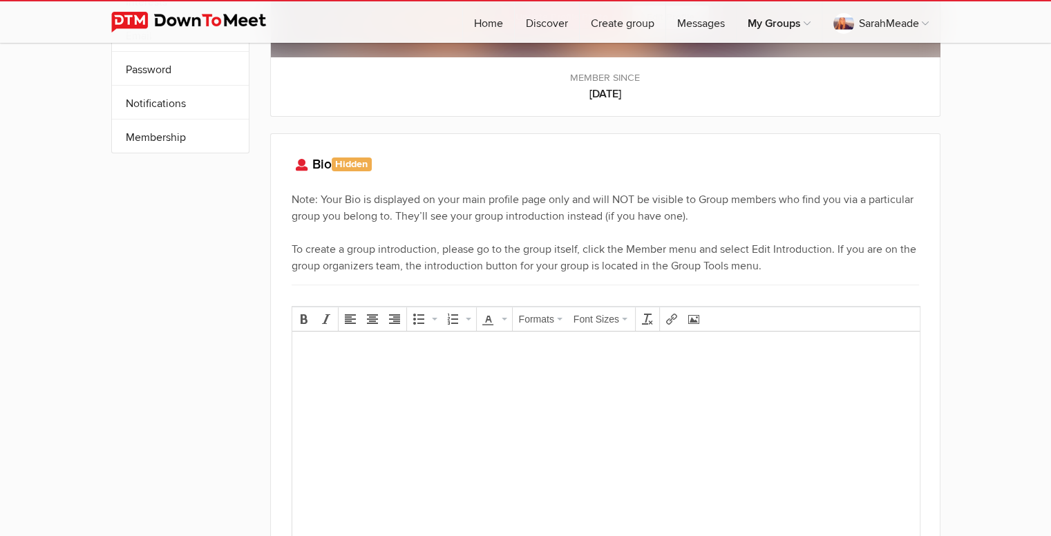
scroll to position [0, 0]
click at [561, 374] on body at bounding box center [605, 374] width 616 height 62
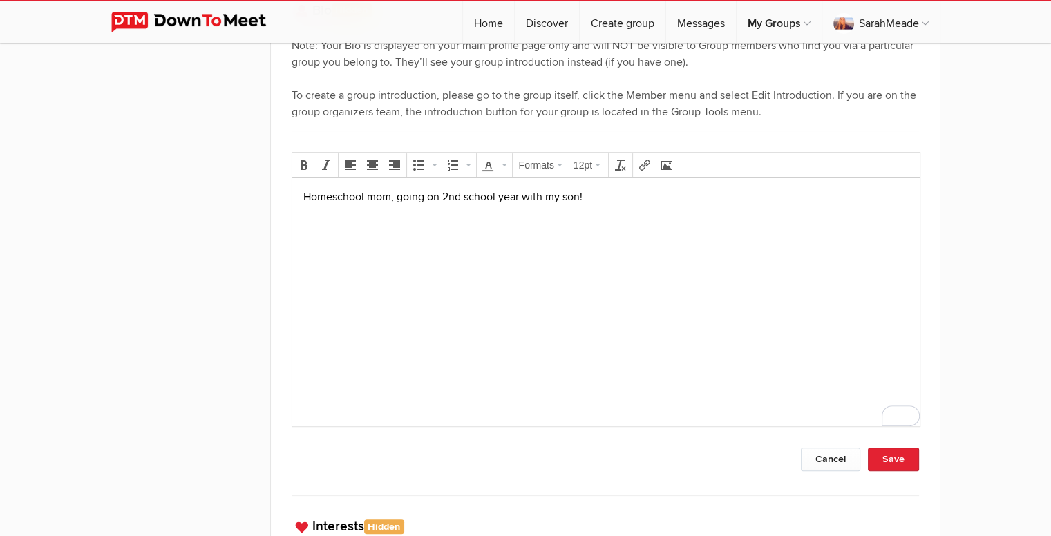
scroll to position [353, 0]
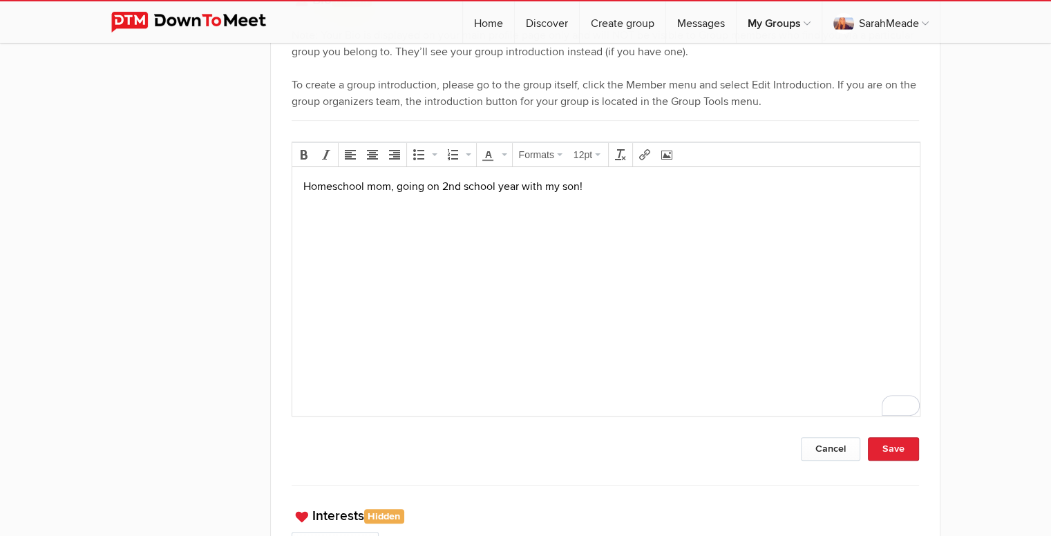
click at [435, 184] on p "Homeschool mom, going on 2nd school year with my son!" at bounding box center [605, 186] width 605 height 17
click at [511, 184] on p "Homeschool mom, going on our 2nd school year with my son!" at bounding box center [605, 186] width 605 height 17
click at [506, 189] on p "Homeschool mom, going on our 2nd year with my son!" at bounding box center [605, 186] width 605 height 17
click at [362, 189] on p "Homeschool mom, going on our 2nd year doing homeschool with my son!" at bounding box center [605, 186] width 605 height 17
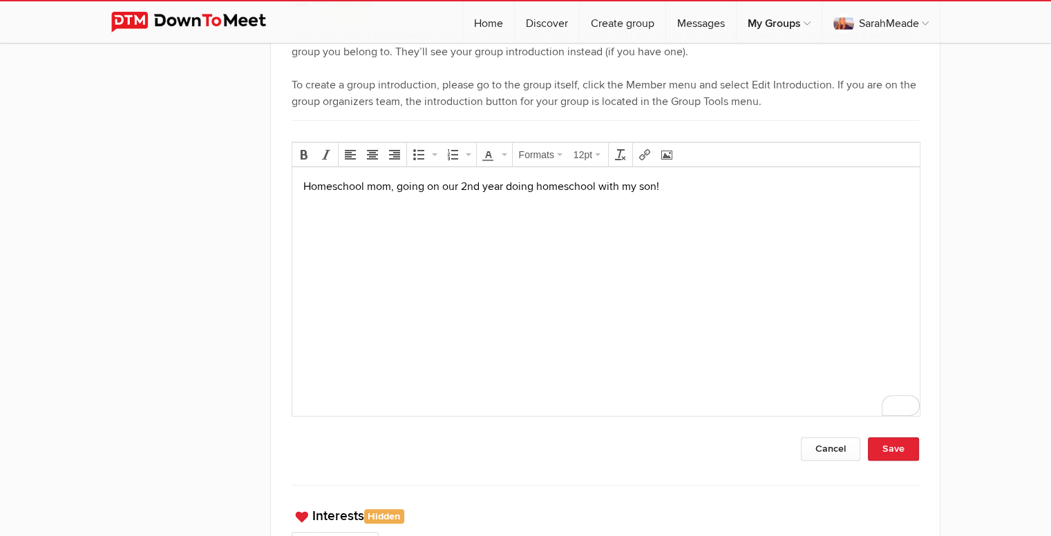
click at [329, 187] on p "Homeschool mom, going on our 2nd year doing homeschool with my son!" at bounding box center [605, 186] width 605 height 17
click at [329, 187] on p "mom, going on our 2nd year doing homeschool with my son!" at bounding box center [605, 186] width 605 height 17
click at [329, 187] on p "going on our 2nd year doing homeschool with my son!" at bounding box center [605, 186] width 605 height 17
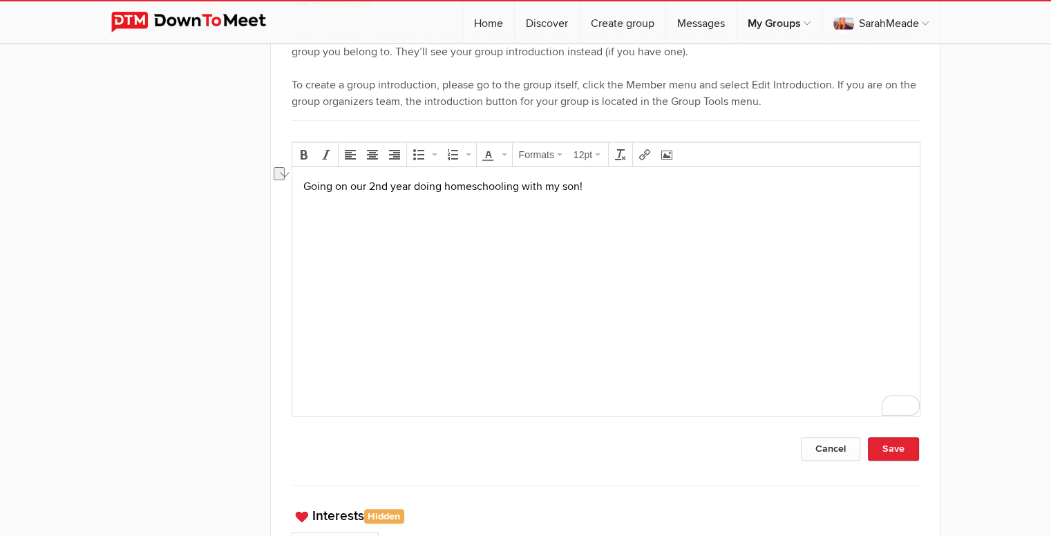
drag, startPoint x: 527, startPoint y: 186, endPoint x: 650, endPoint y: 198, distance: 123.6
click at [650, 198] on body "Going on our 2nd year doing homeschooling with my son!" at bounding box center [605, 209] width 616 height 62
click at [895, 441] on button "Save" at bounding box center [893, 448] width 51 height 23
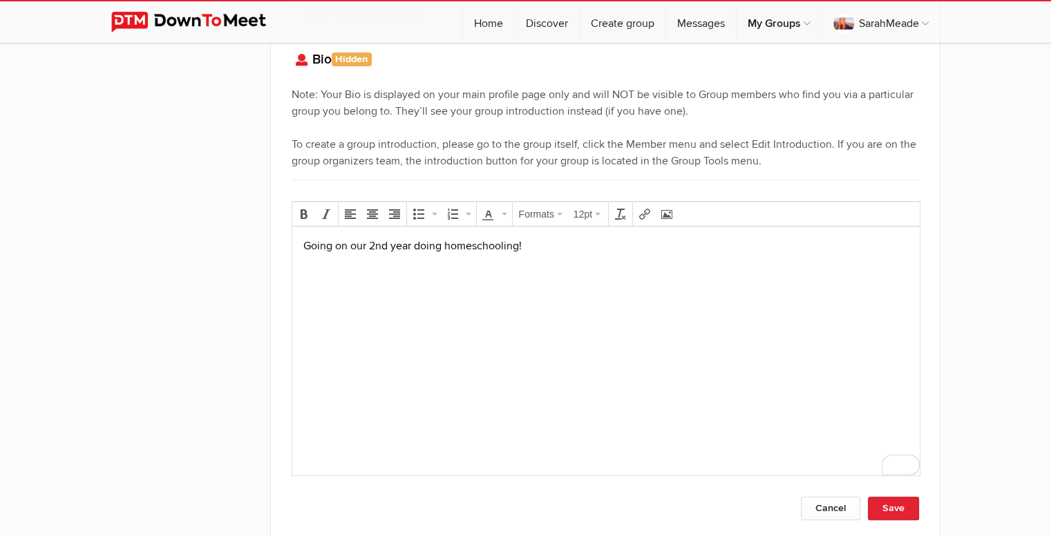
scroll to position [339, 0]
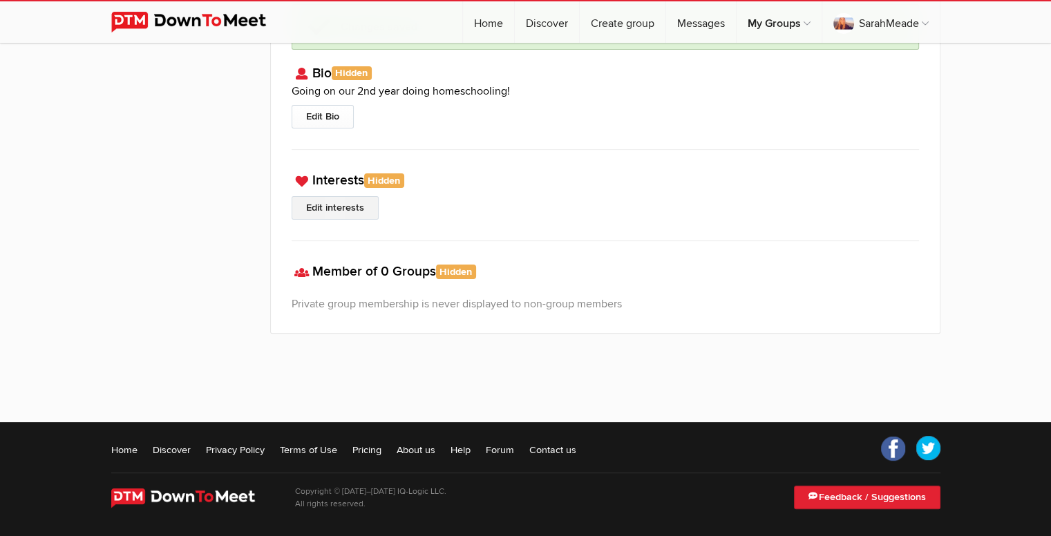
click at [334, 205] on link "Edit interests" at bounding box center [335, 207] width 87 height 23
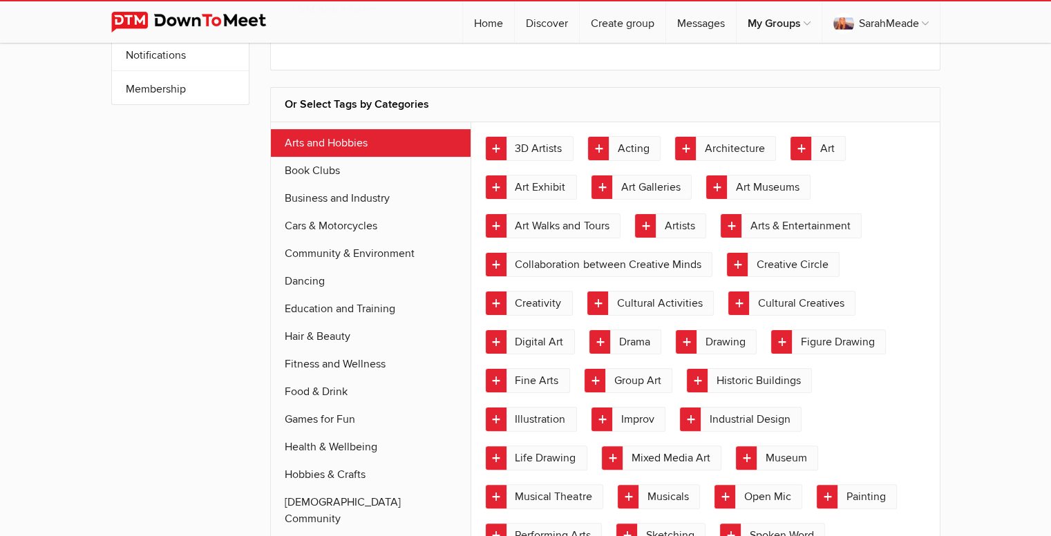
scroll to position [242, 0]
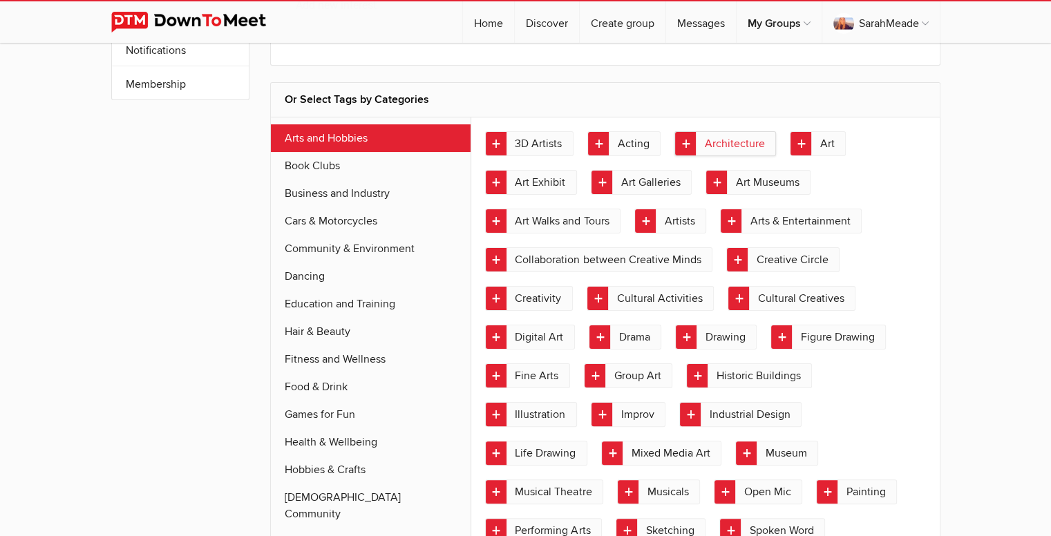
click at [684, 141] on link "Architecture" at bounding box center [725, 143] width 102 height 25
click at [682, 335] on link "Drawing" at bounding box center [716, 337] width 82 height 25
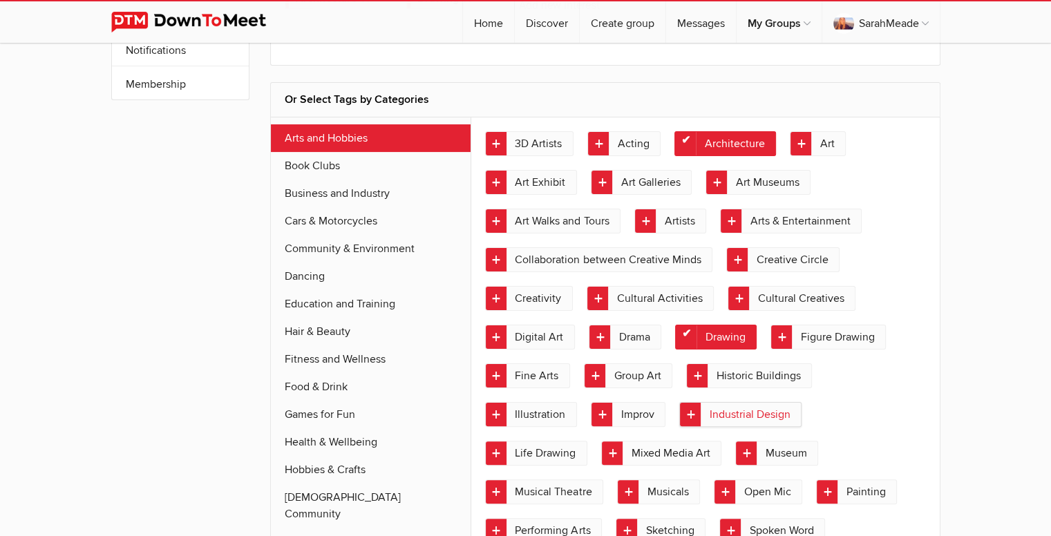
click at [690, 413] on link "Industrial Design" at bounding box center [740, 414] width 122 height 25
click at [368, 218] on link "Cars & Motorcycles" at bounding box center [371, 221] width 200 height 28
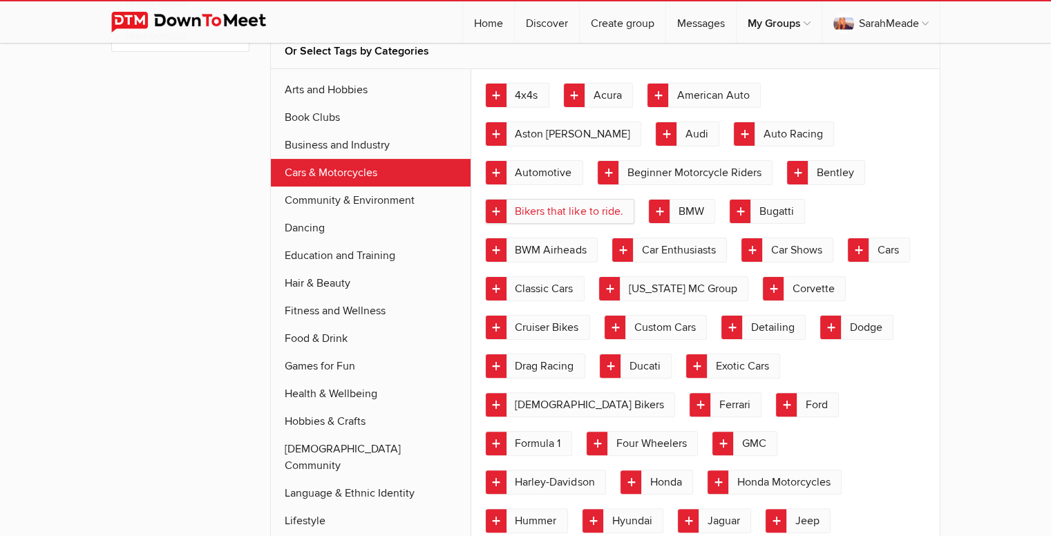
scroll to position [314, 0]
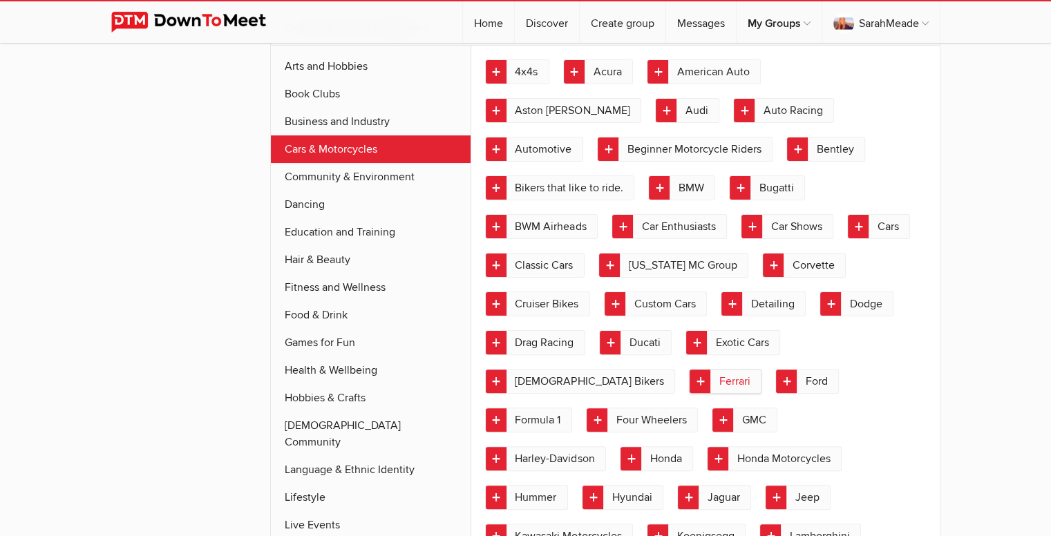
click at [689, 378] on link "Ferrari" at bounding box center [725, 381] width 73 height 25
click at [572, 408] on link "Formula 1" at bounding box center [528, 420] width 87 height 25
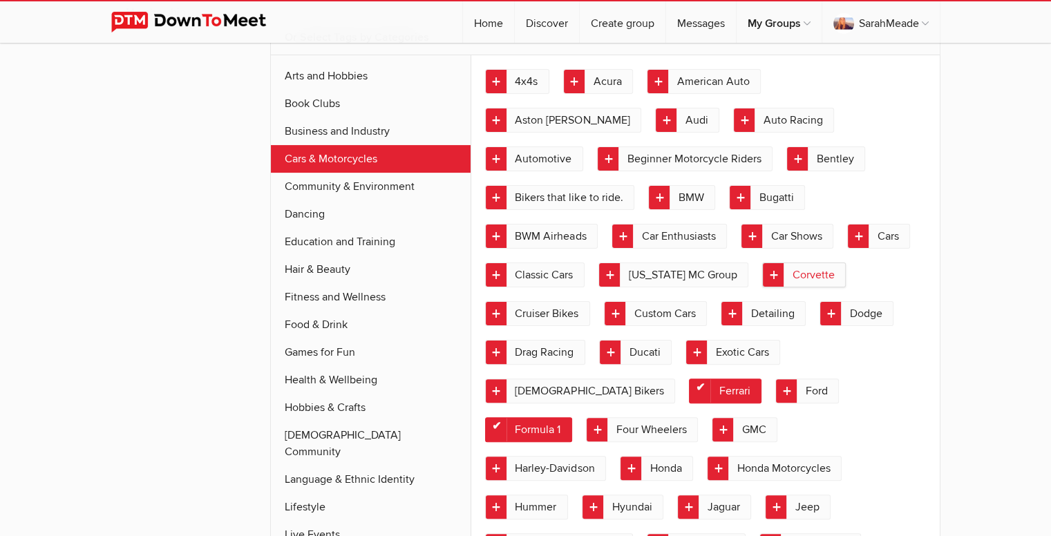
click at [763, 276] on link "Corvette" at bounding box center [804, 275] width 84 height 25
click at [754, 240] on link "Car Shows" at bounding box center [787, 236] width 93 height 25
click at [620, 235] on link "Car Enthusiasts" at bounding box center [668, 236] width 115 height 25
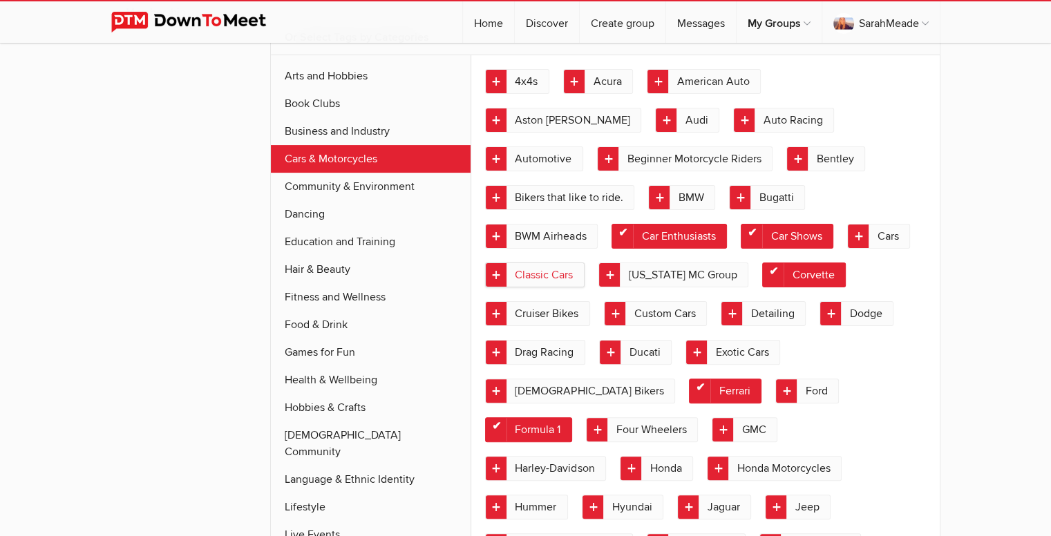
click at [493, 274] on link "Classic Cars" at bounding box center [534, 275] width 99 height 25
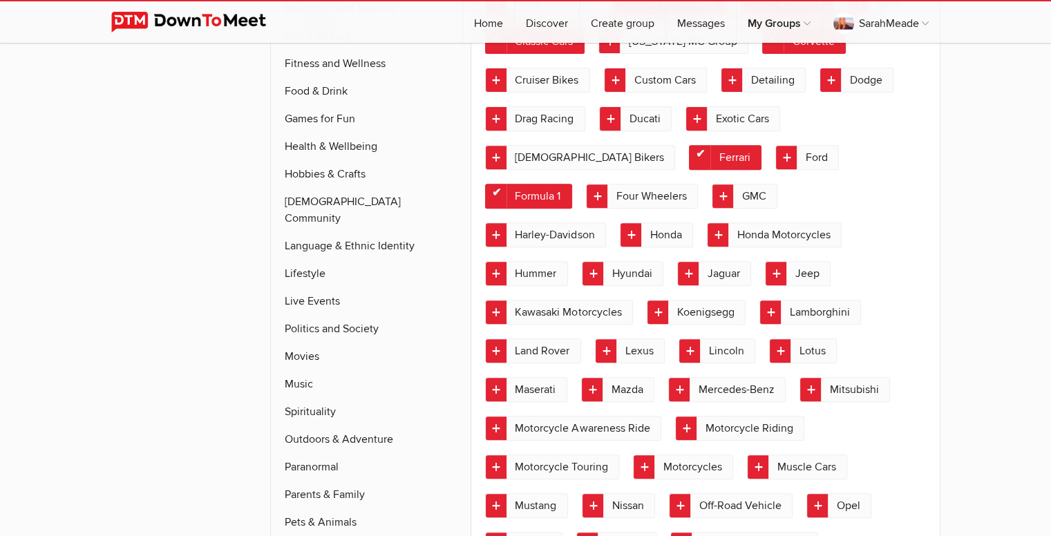
scroll to position [549, 0]
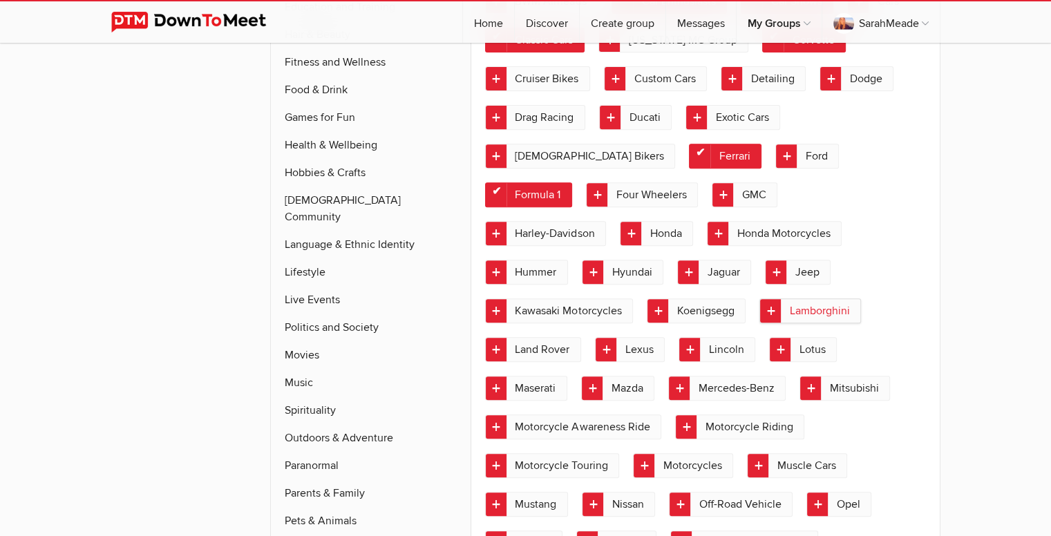
click at [759, 310] on link "Lamborghini" at bounding box center [810, 310] width 102 height 25
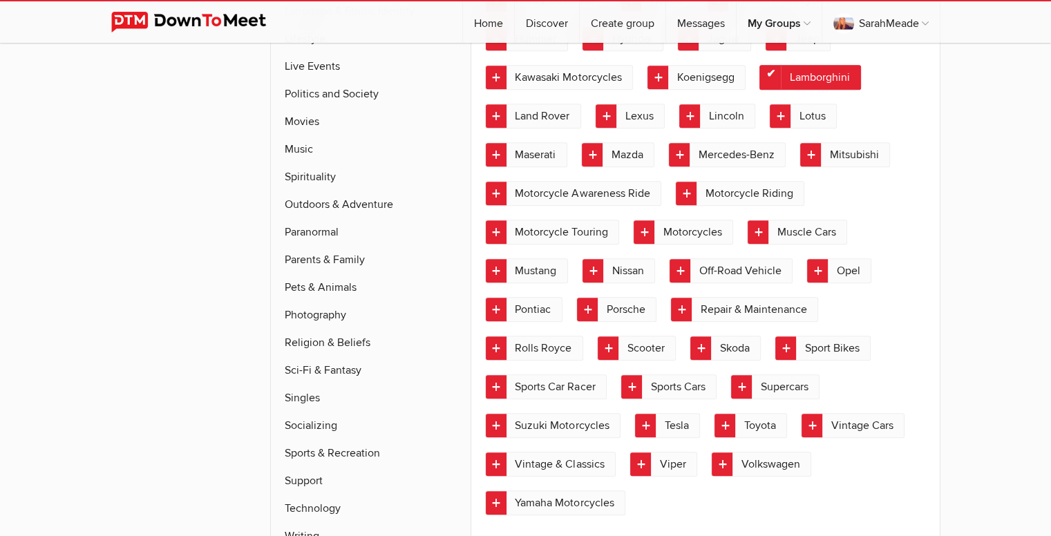
scroll to position [815, 0]
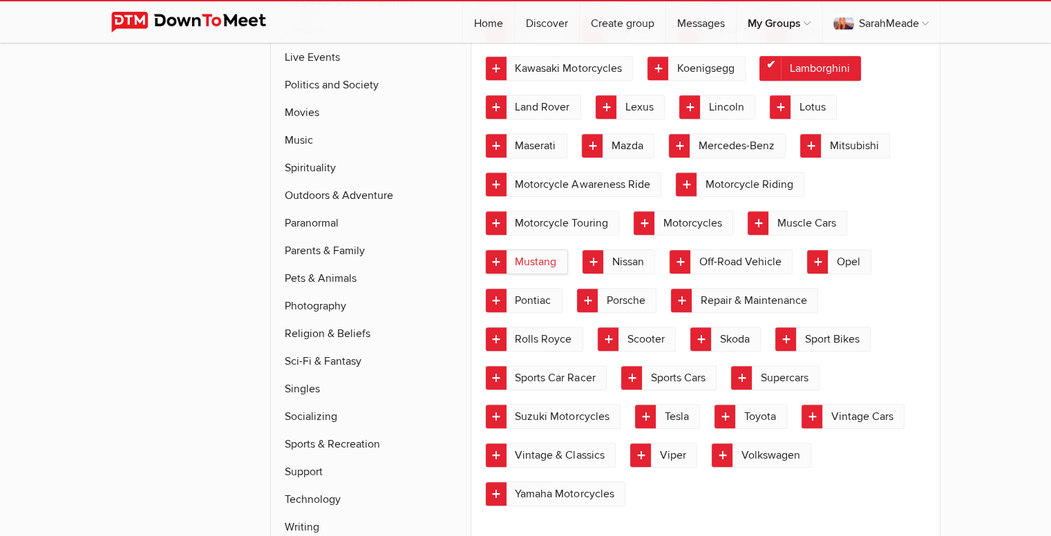
click at [497, 249] on link "Mustang" at bounding box center [526, 261] width 83 height 25
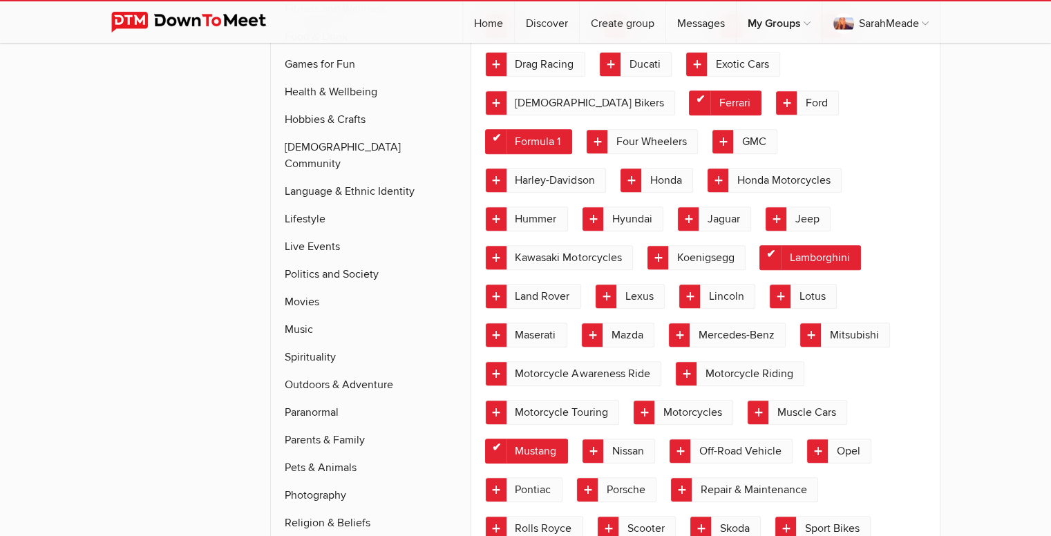
scroll to position [623, 0]
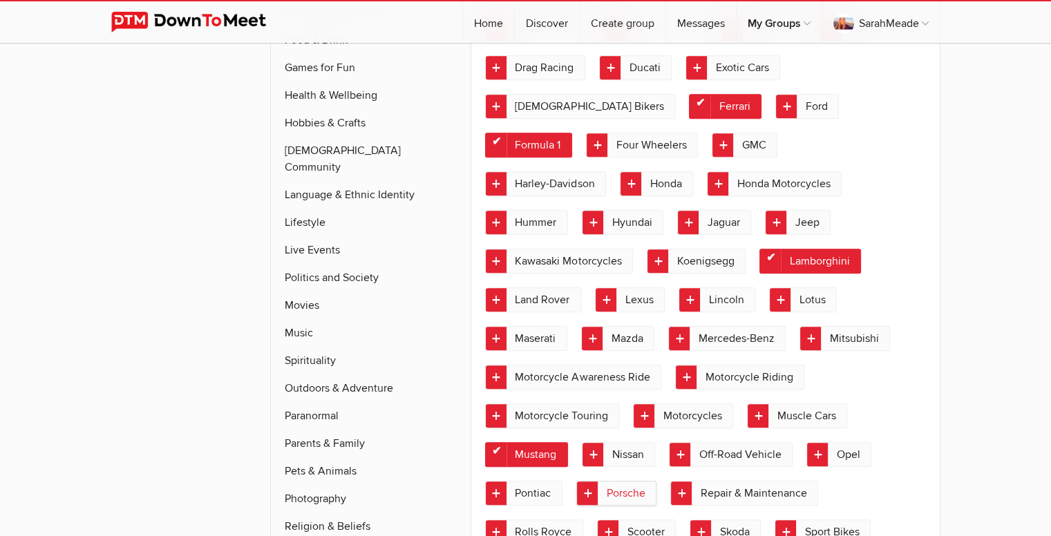
click at [580, 481] on link "Porsche" at bounding box center [616, 493] width 80 height 25
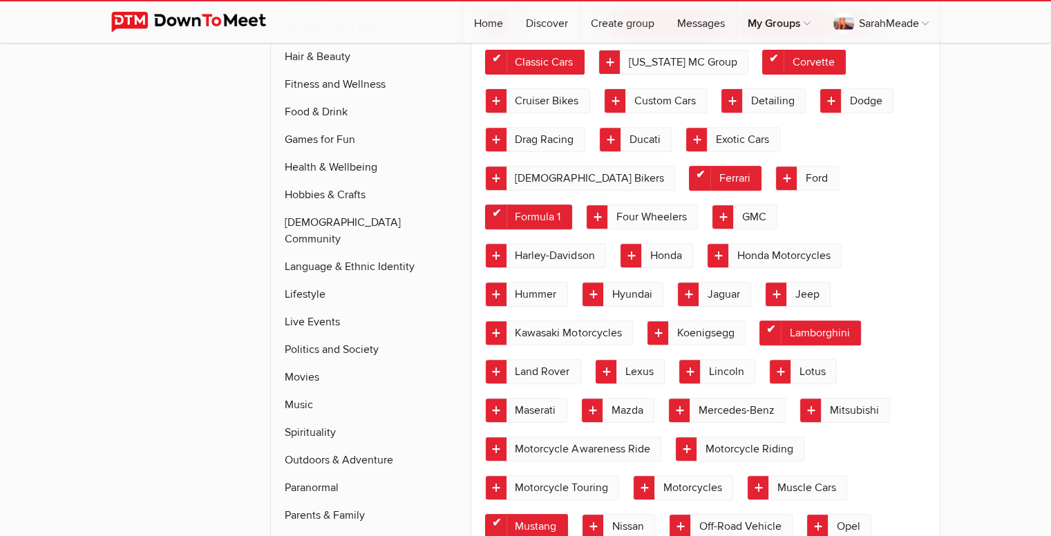
scroll to position [520, 0]
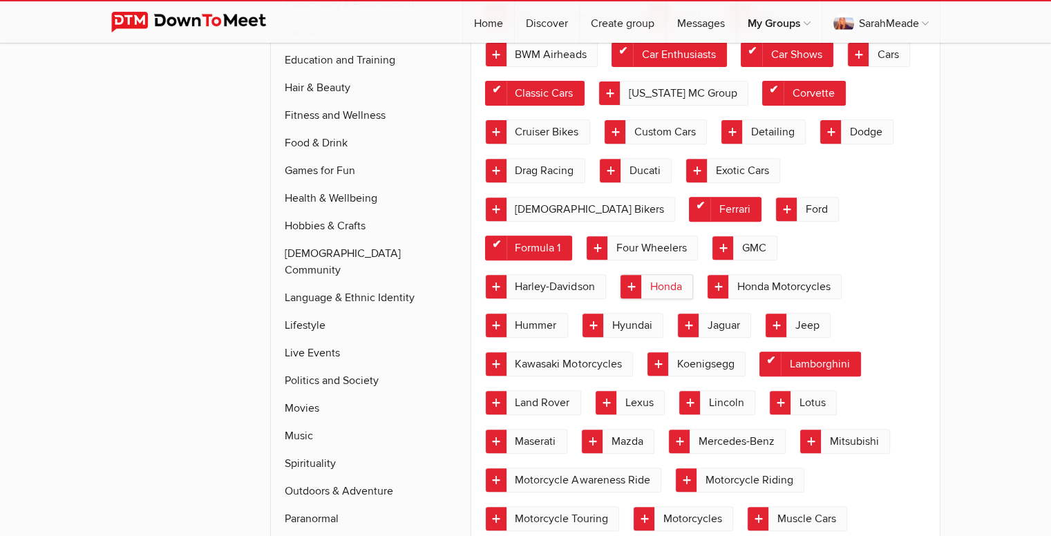
click at [693, 274] on link "Honda" at bounding box center [656, 286] width 73 height 25
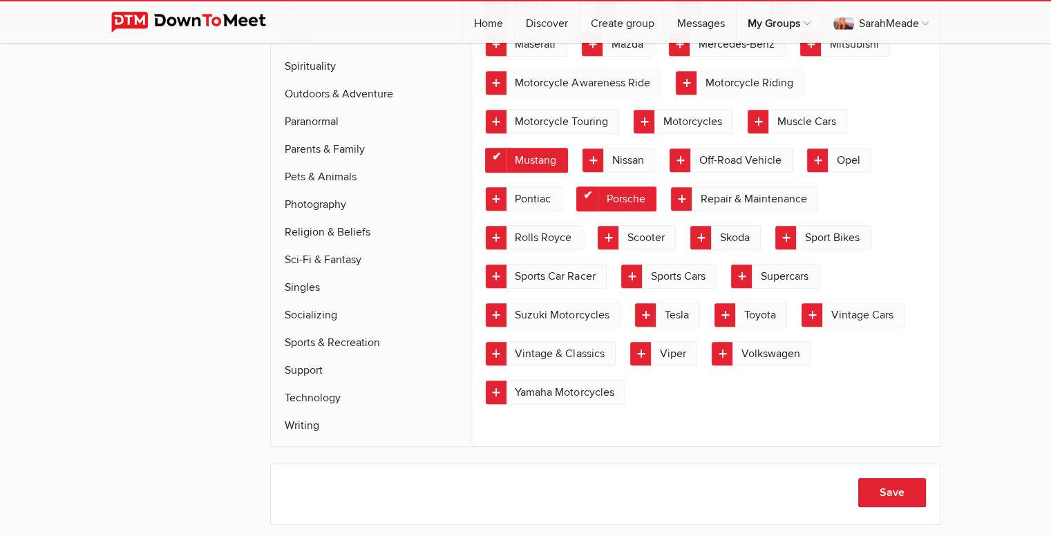
scroll to position [920, 0]
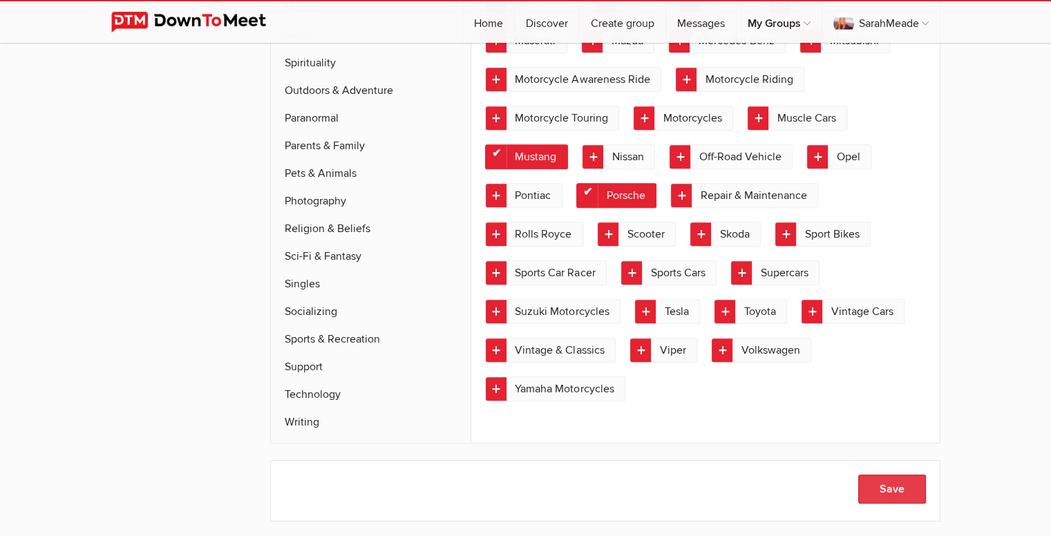
click at [888, 475] on button "Save" at bounding box center [892, 489] width 68 height 29
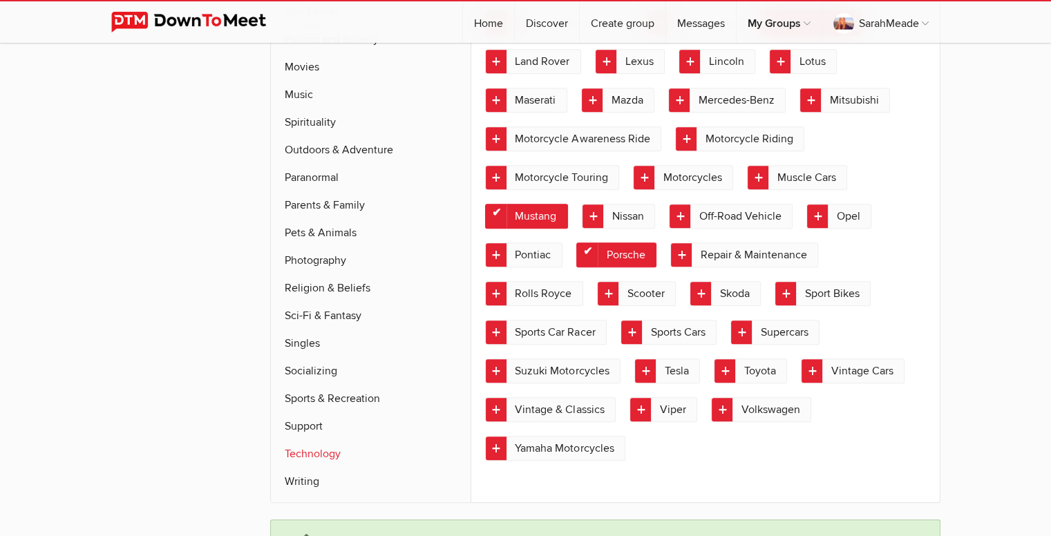
click at [360, 440] on link "Technology" at bounding box center [371, 454] width 200 height 28
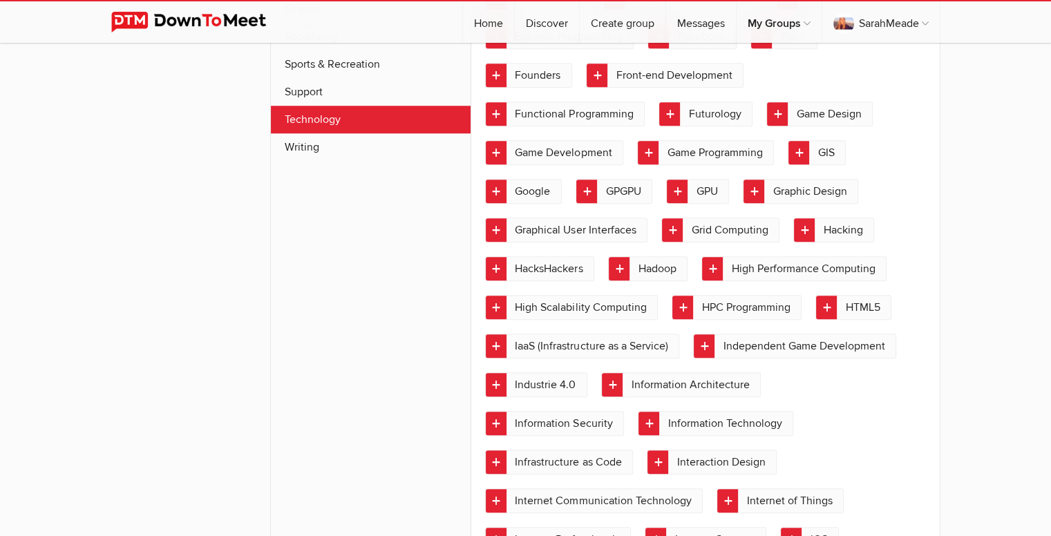
scroll to position [1199, 0]
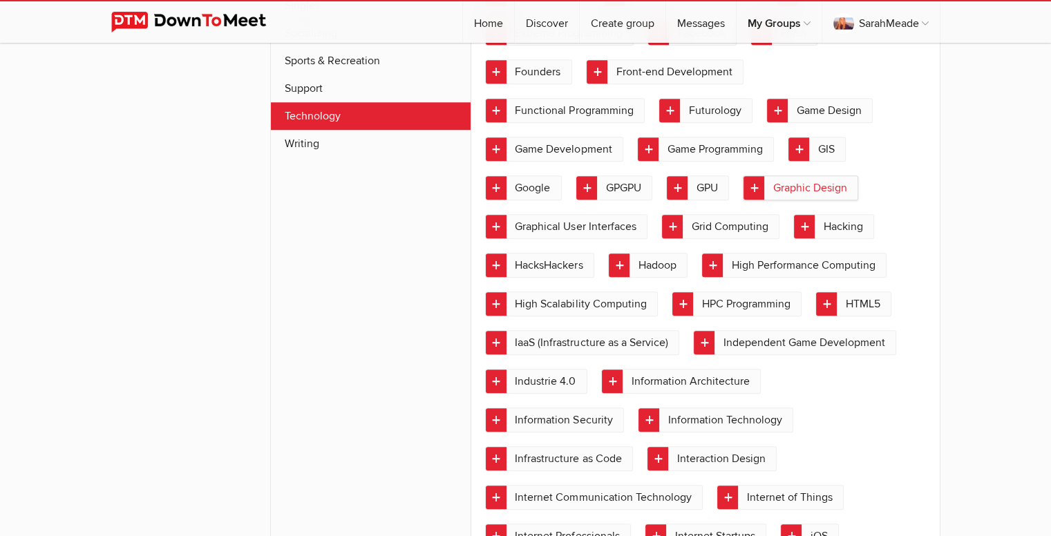
click at [754, 177] on link "Graphic Design" at bounding box center [800, 187] width 115 height 25
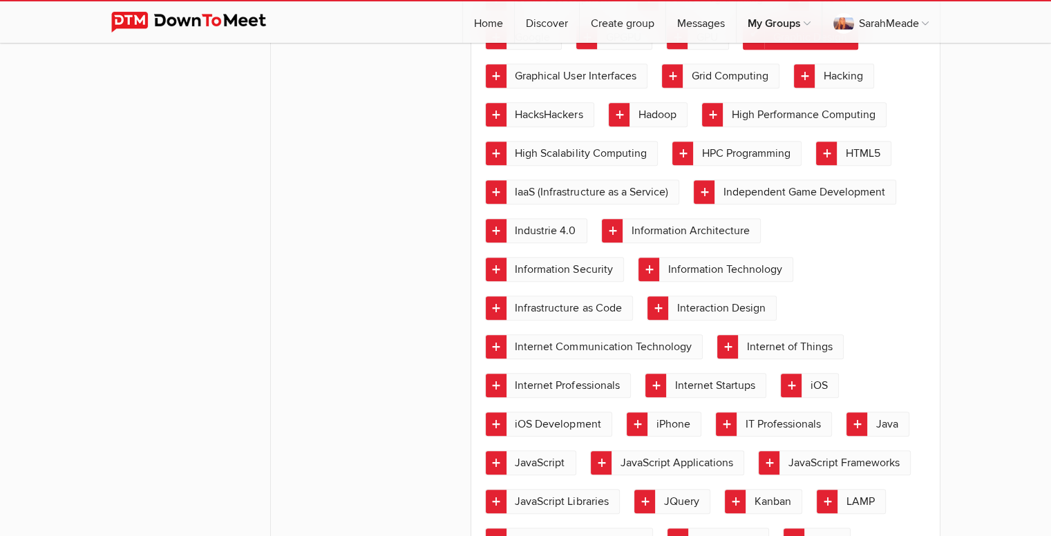
scroll to position [1436, 0]
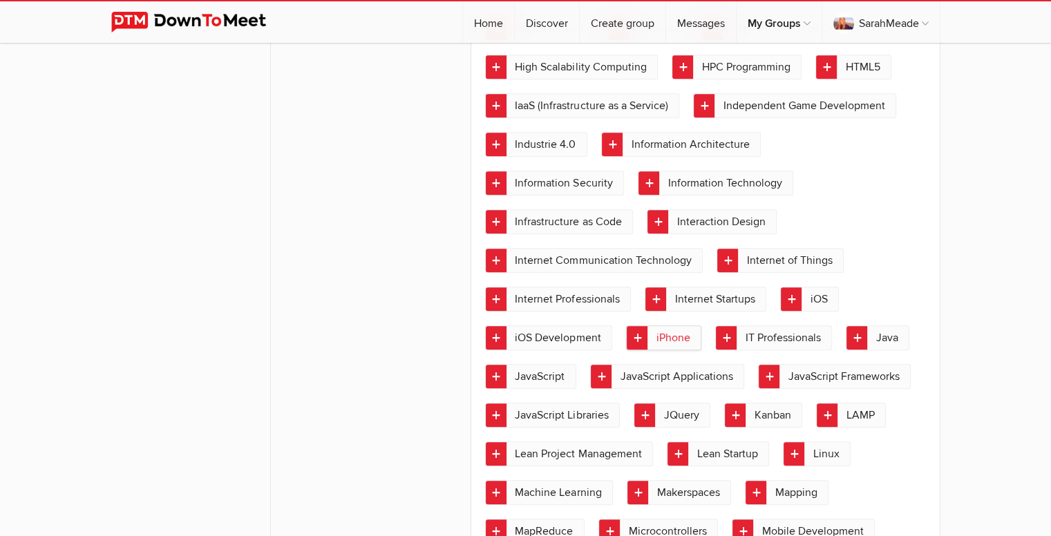
click at [701, 325] on link "iPhone" at bounding box center [663, 337] width 75 height 25
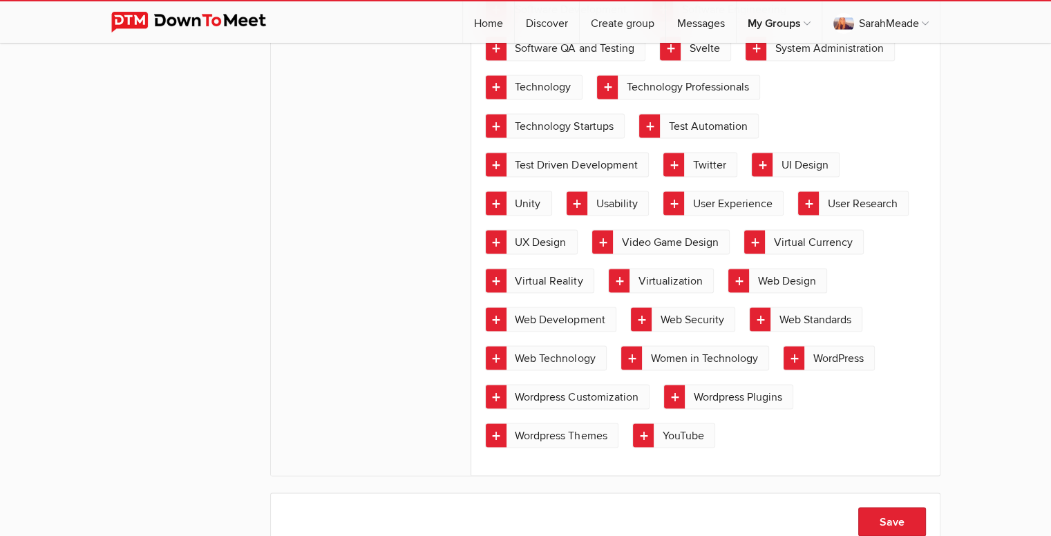
scroll to position [2534, 0]
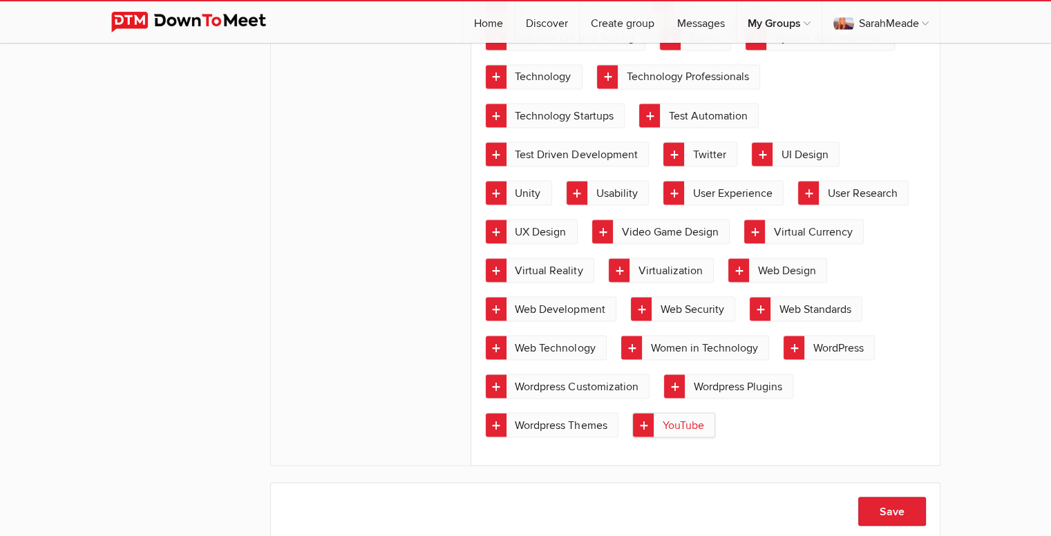
click at [644, 412] on link "YouTube" at bounding box center [673, 424] width 83 height 25
click at [898, 497] on button "Save" at bounding box center [892, 511] width 68 height 29
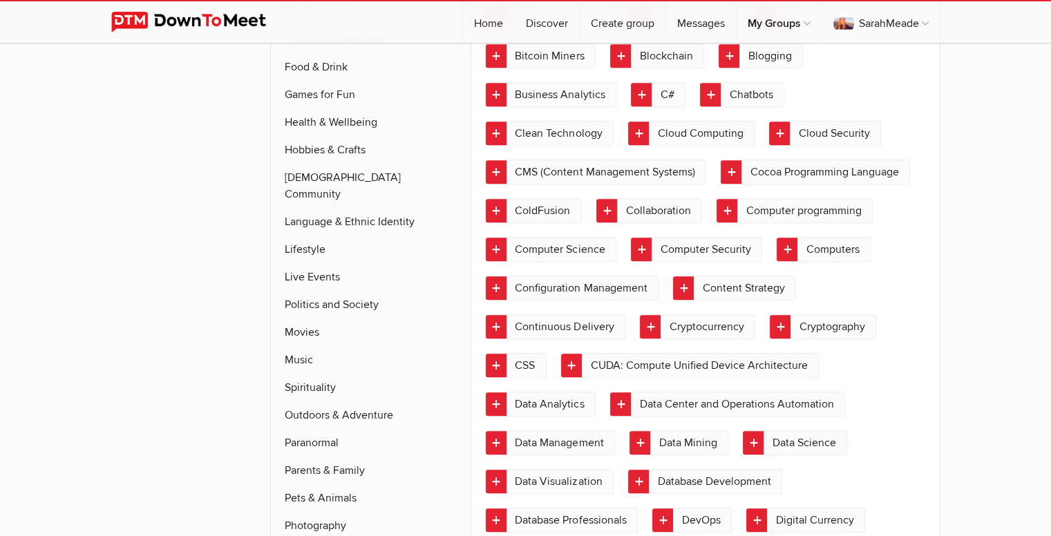
scroll to position [752, 0]
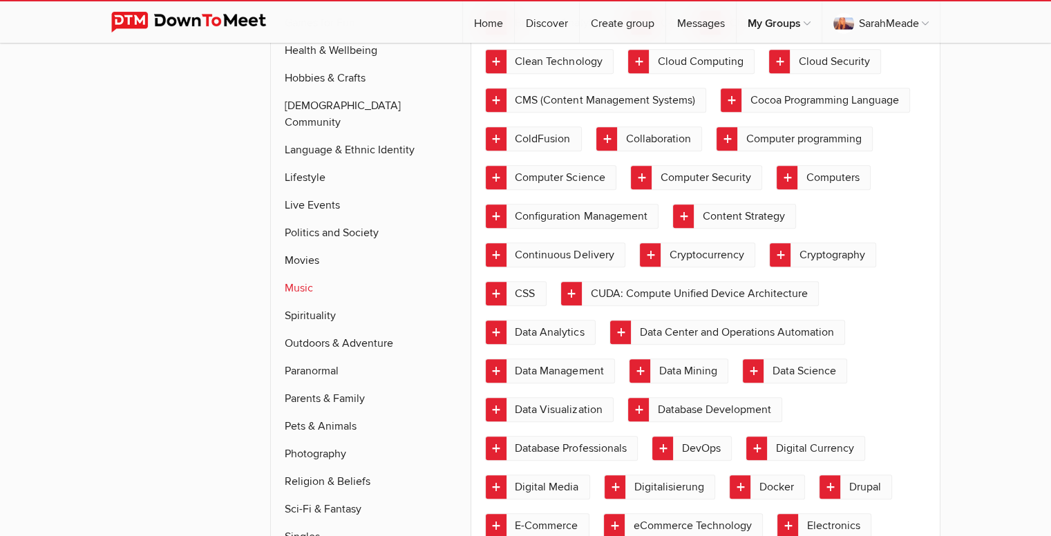
click at [384, 274] on link "Music" at bounding box center [371, 288] width 200 height 28
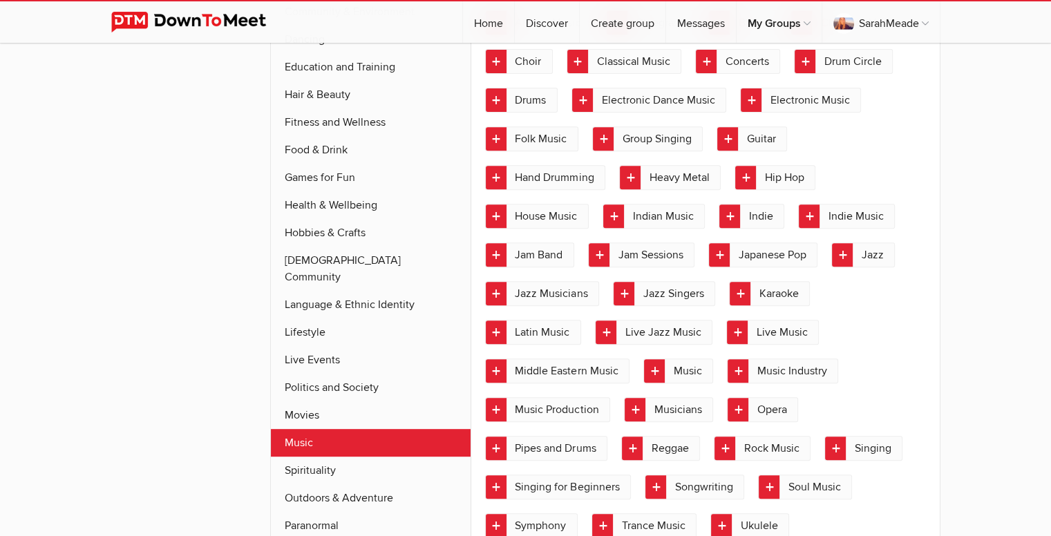
scroll to position [431, 0]
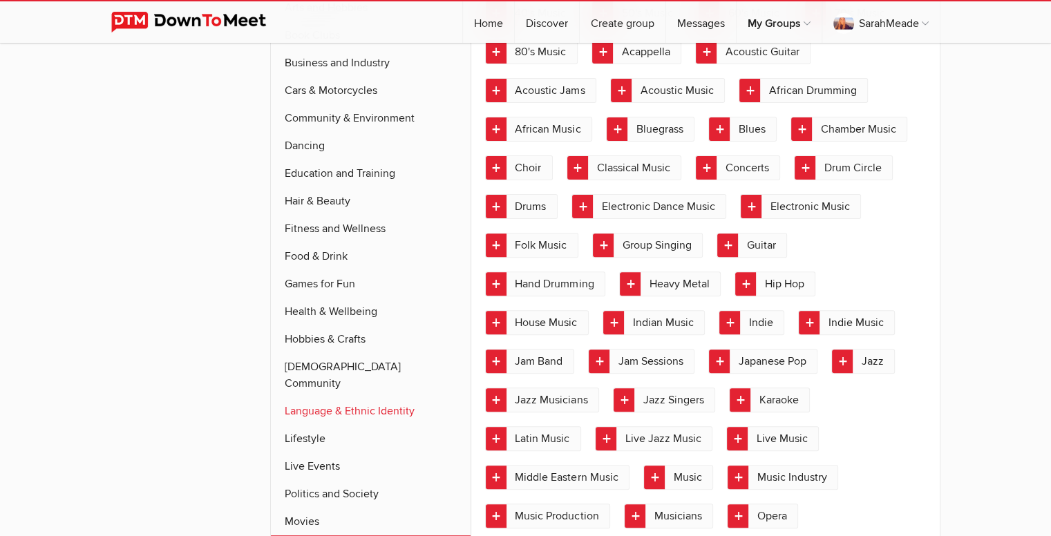
click at [360, 397] on link "Language & Ethnic Identity" at bounding box center [371, 411] width 200 height 28
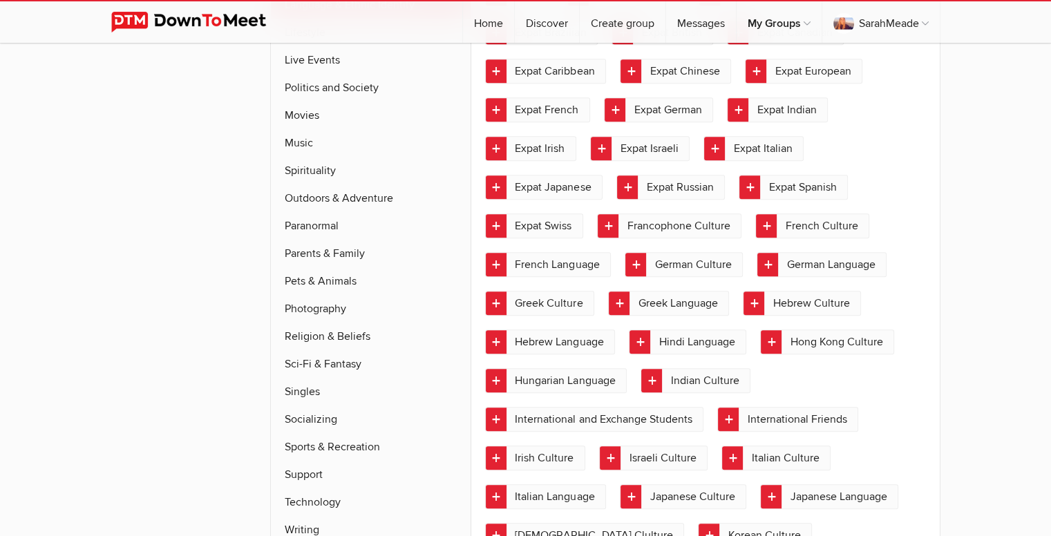
scroll to position [839, 0]
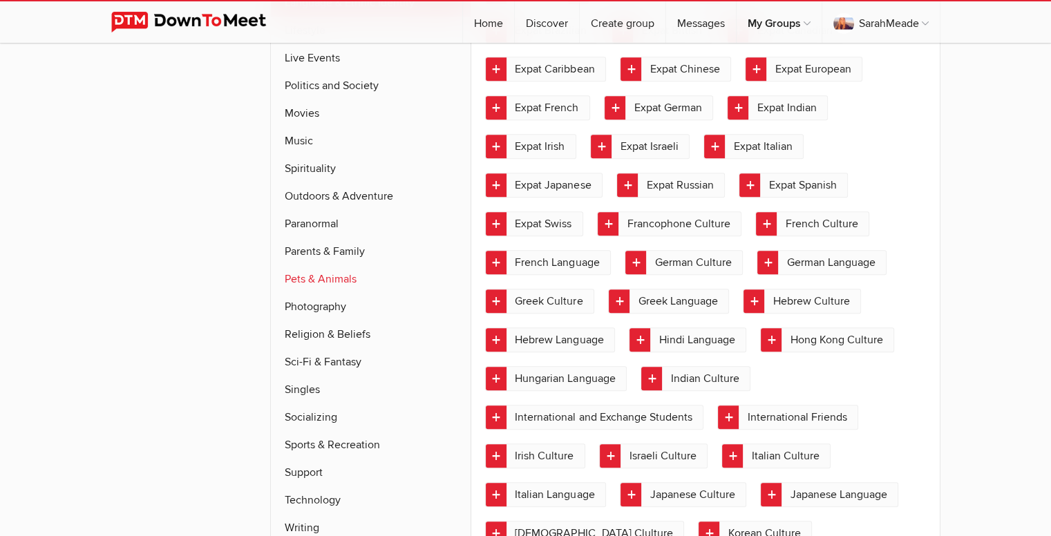
click at [348, 265] on link "Pets & Animals" at bounding box center [371, 279] width 200 height 28
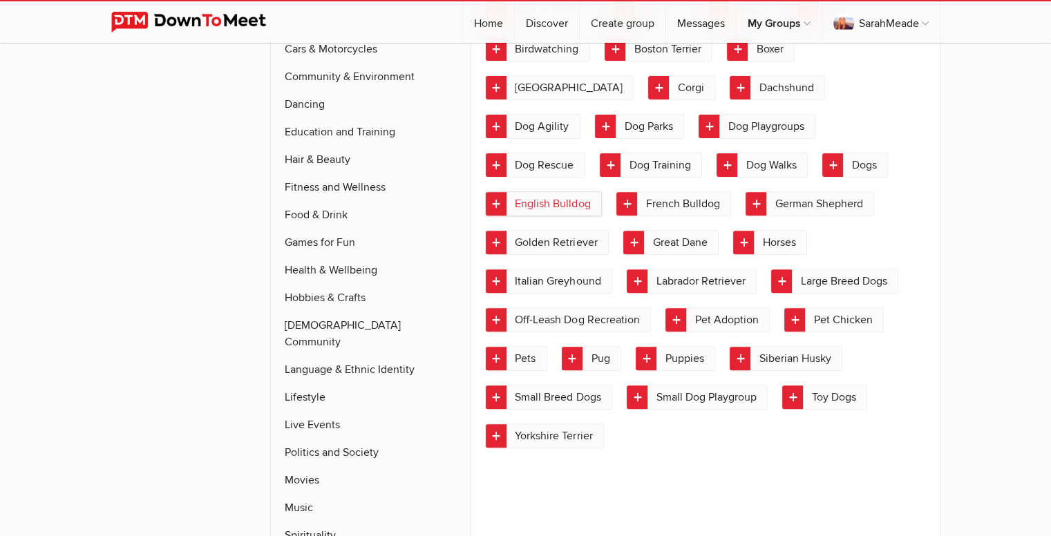
scroll to position [372, 0]
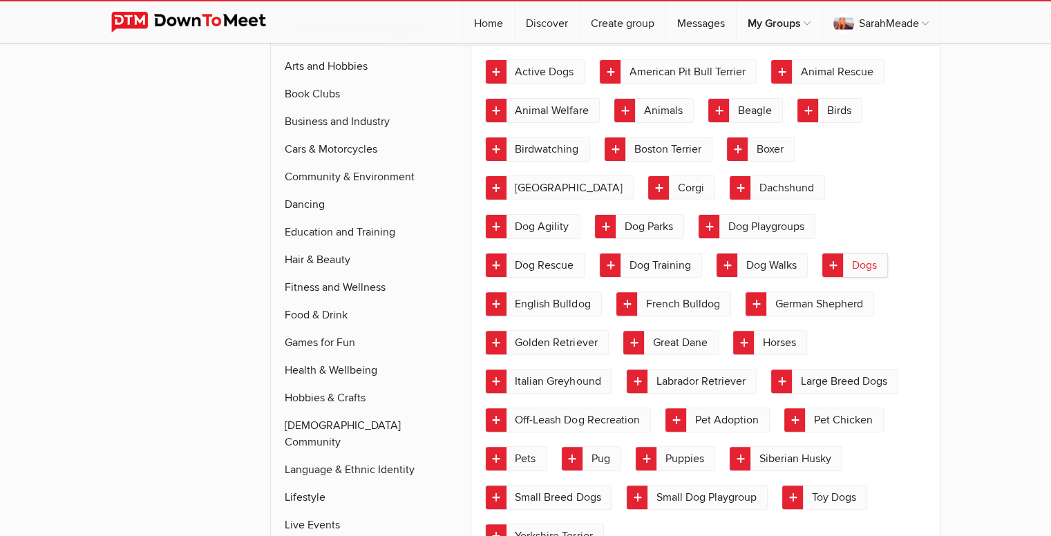
click at [821, 267] on link "Dogs" at bounding box center [854, 265] width 66 height 25
click at [585, 253] on link "Dog Rescue" at bounding box center [535, 265] width 100 height 25
click at [729, 187] on link "Dachshund" at bounding box center [777, 187] width 96 height 25
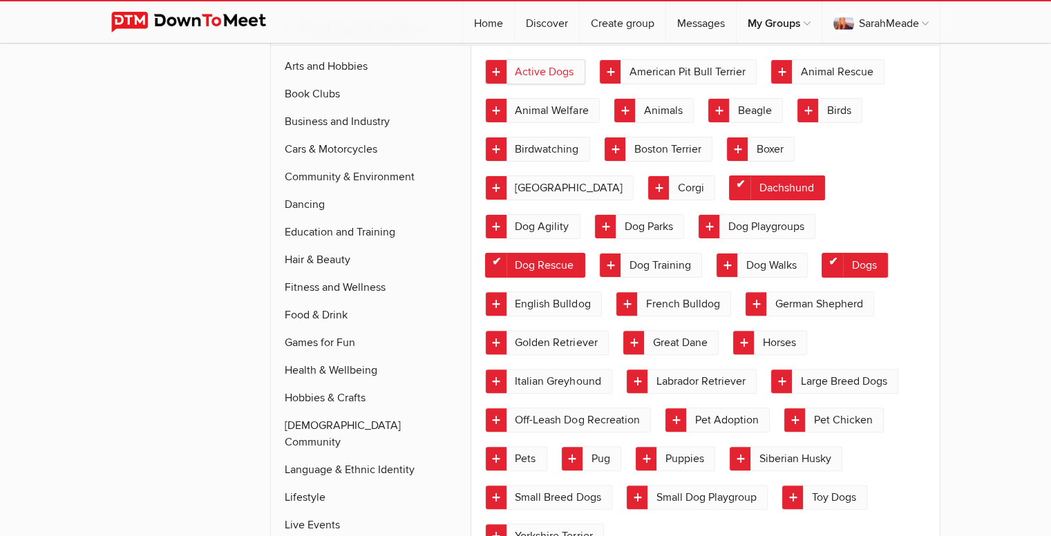
click at [493, 68] on link "Active Dogs" at bounding box center [535, 71] width 100 height 25
click at [777, 61] on link "Animal Rescue" at bounding box center [827, 71] width 114 height 25
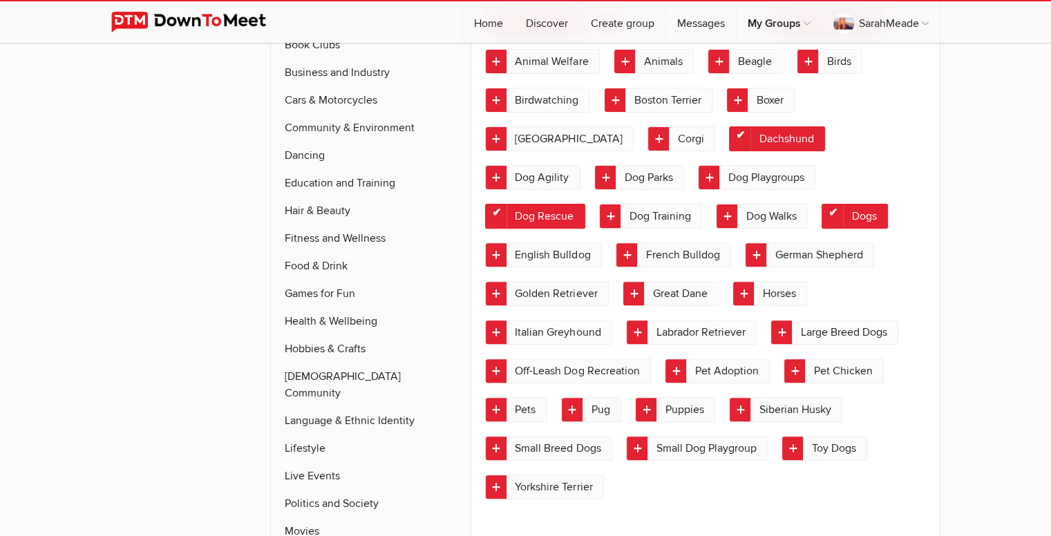
scroll to position [469, 0]
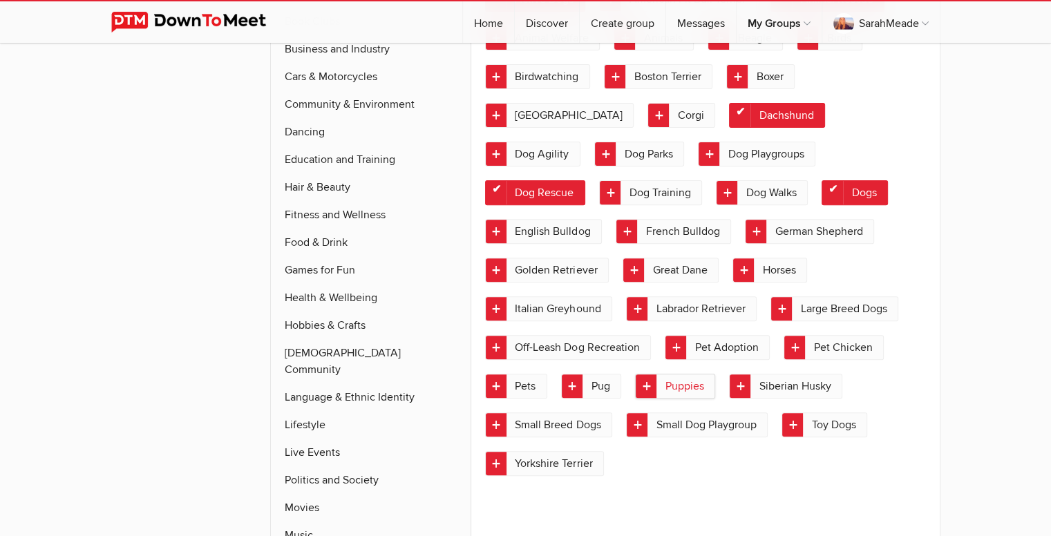
click at [641, 381] on link "Puppies" at bounding box center [675, 386] width 80 height 25
click at [749, 388] on link "Siberian Husky" at bounding box center [785, 386] width 113 height 25
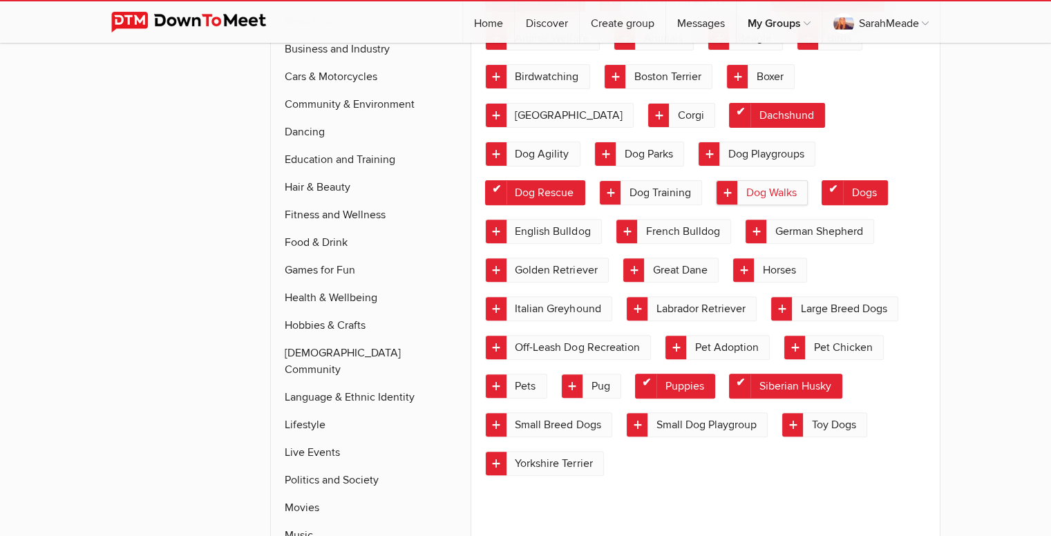
click at [716, 191] on link "Dog Walks" at bounding box center [762, 192] width 92 height 25
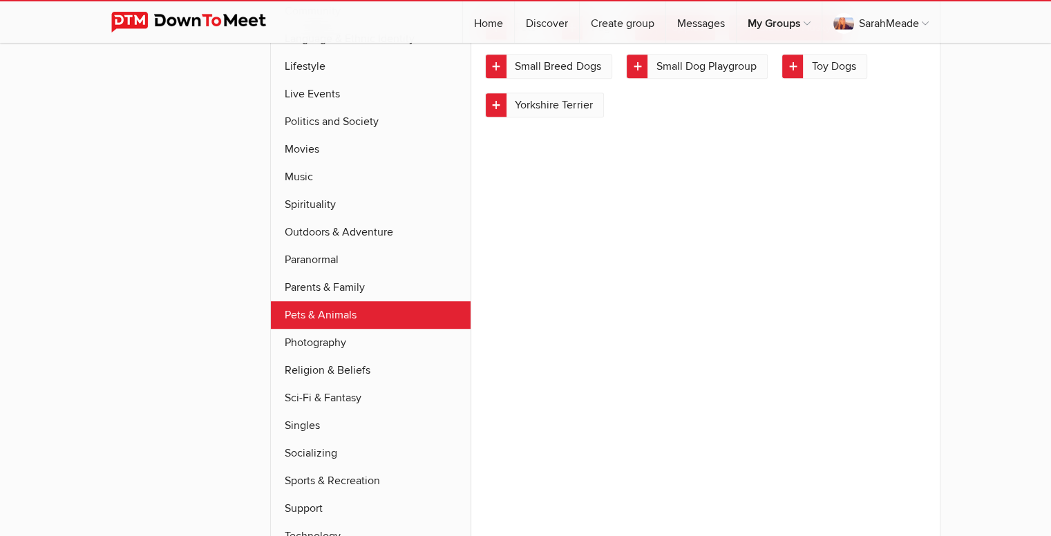
scroll to position [1073, 0]
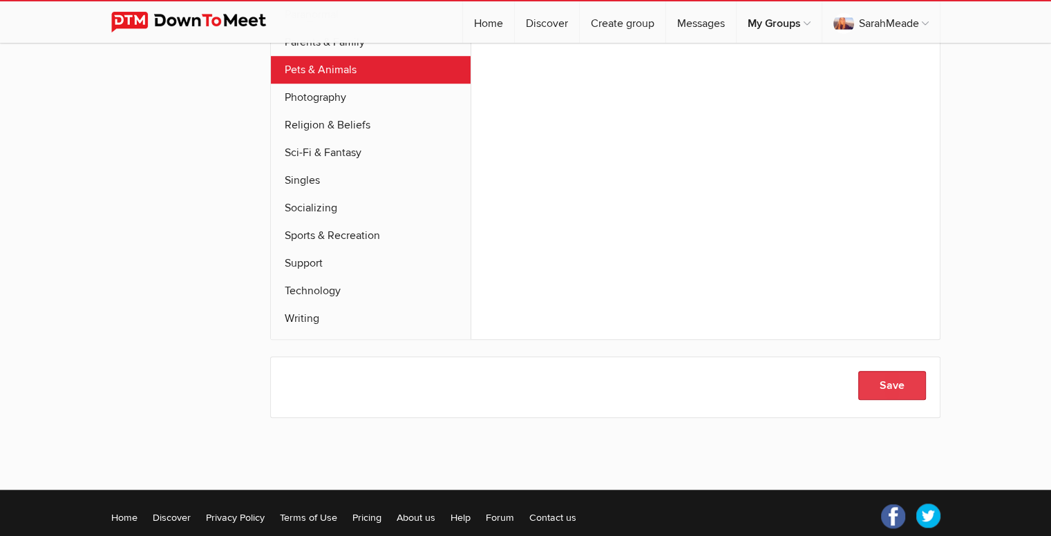
click at [884, 378] on button "Save" at bounding box center [892, 385] width 68 height 29
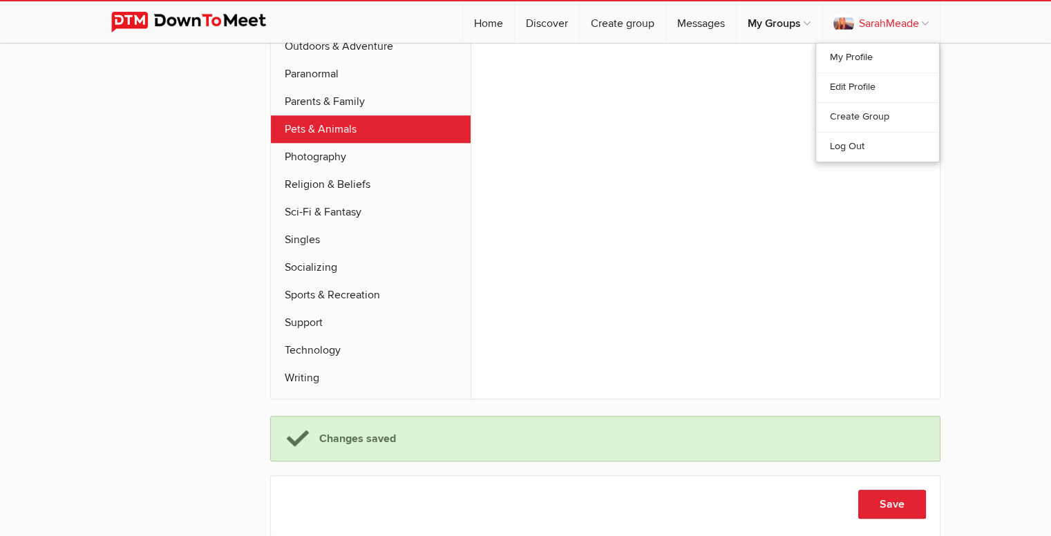
click at [858, 32] on link "SarahMeade" at bounding box center [880, 21] width 117 height 41
click at [868, 56] on link "My Profile" at bounding box center [877, 58] width 123 height 29
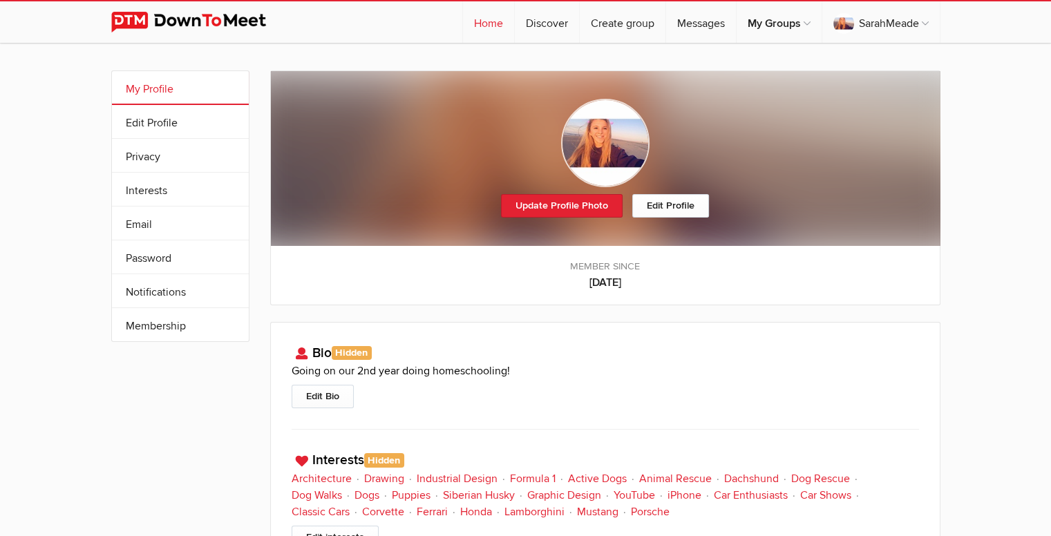
click at [484, 15] on link "Home" at bounding box center [488, 21] width 51 height 41
